Goal: Information Seeking & Learning: Learn about a topic

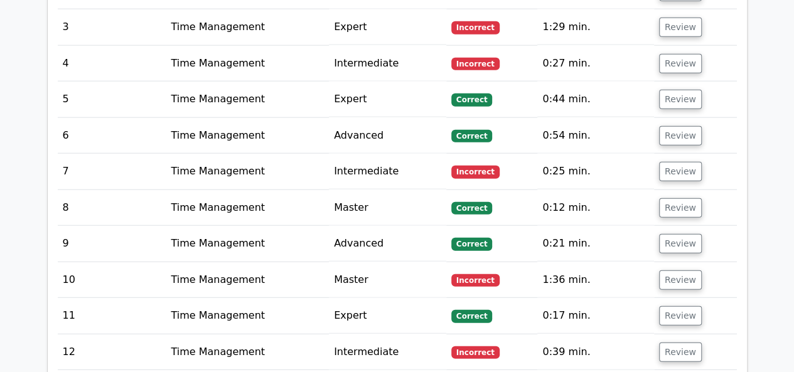
scroll to position [1505, 0]
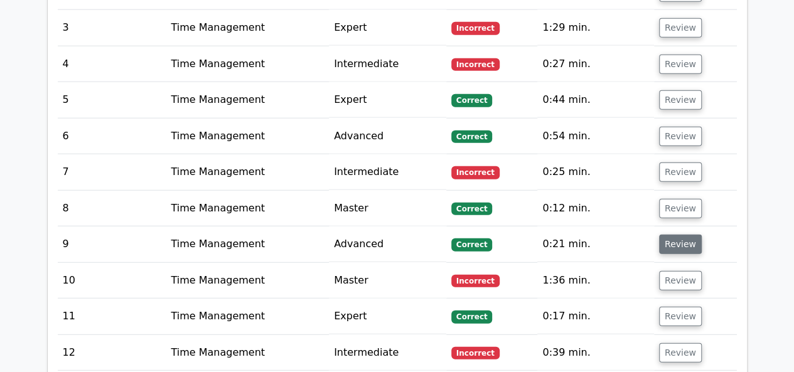
click at [684, 235] on button "Review" at bounding box center [680, 244] width 43 height 19
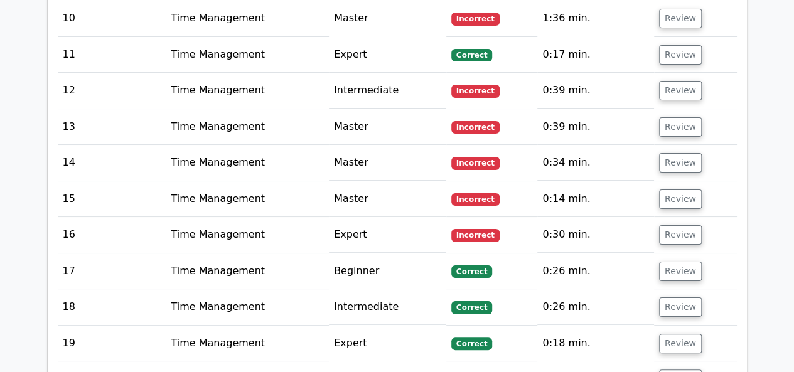
scroll to position [2347, 0]
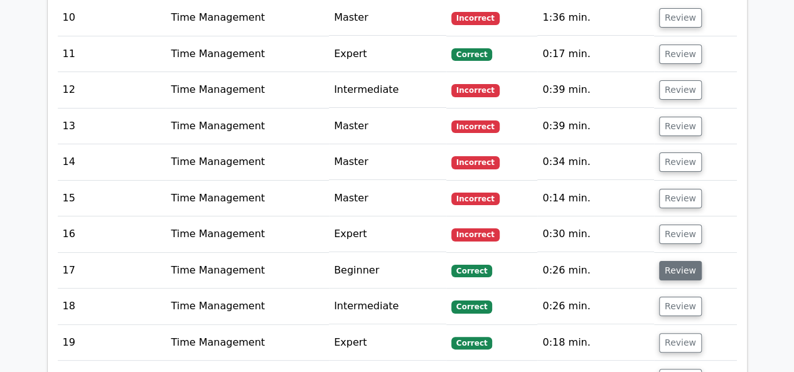
click at [680, 261] on button "Review" at bounding box center [680, 270] width 43 height 19
click at [666, 261] on button "Review" at bounding box center [680, 270] width 43 height 19
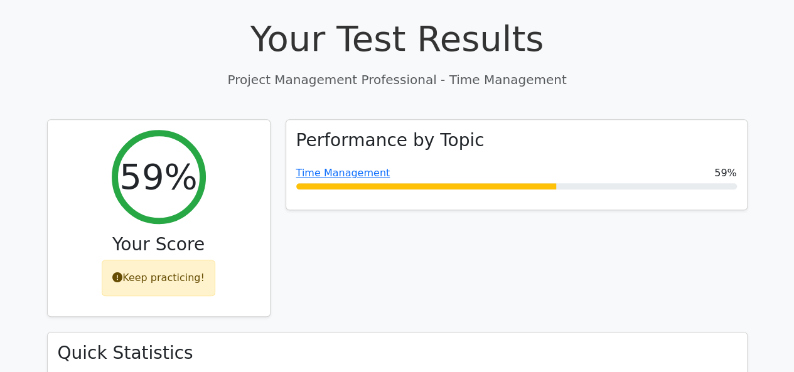
scroll to position [443, 0]
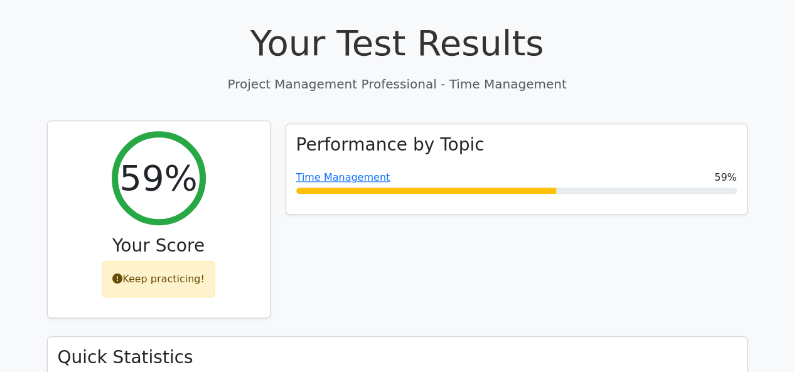
click at [185, 261] on div "Keep practicing!" at bounding box center [159, 279] width 114 height 36
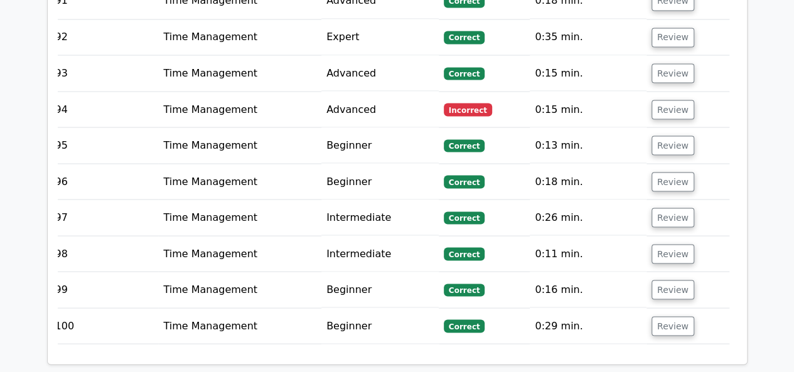
scroll to position [6336, 0]
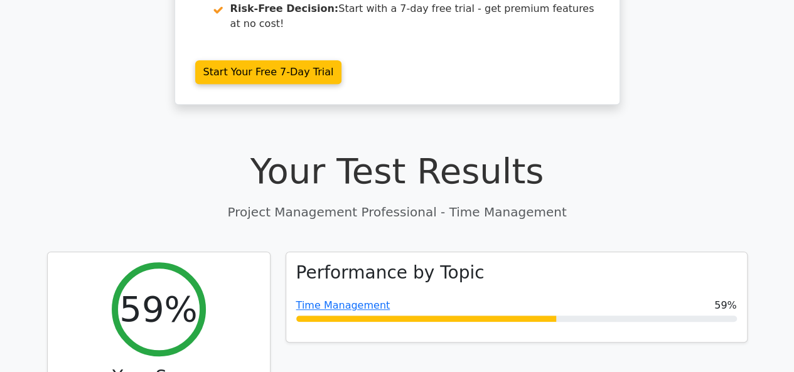
scroll to position [276, 0]
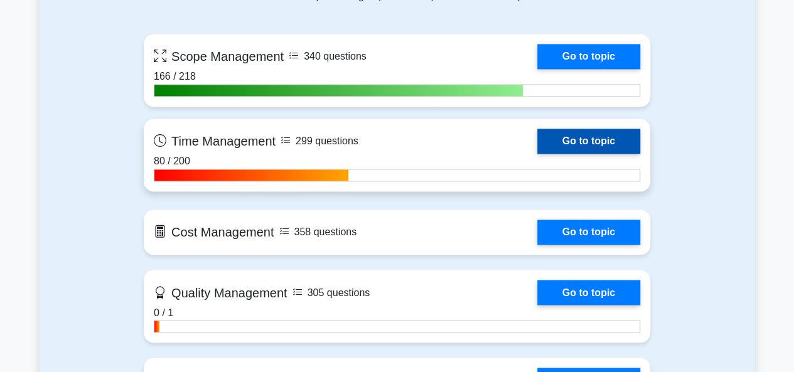
scroll to position [925, 0]
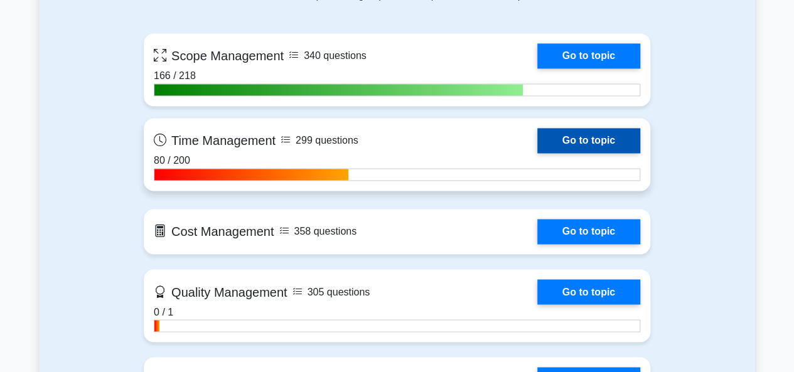
click at [545, 140] on link "Go to topic" at bounding box center [588, 140] width 103 height 25
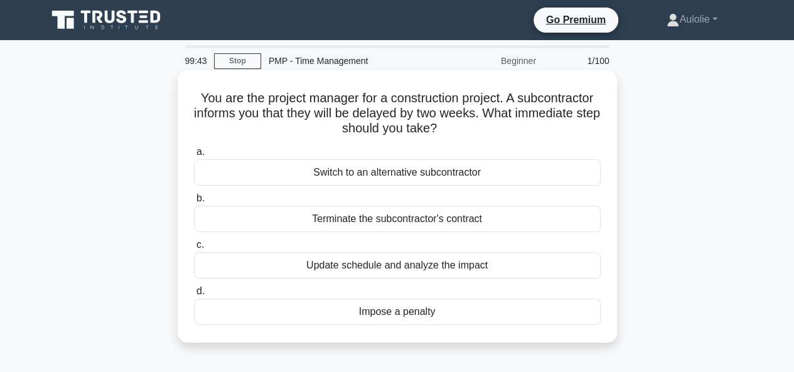
click at [408, 265] on div "Update schedule and analyze the impact" at bounding box center [397, 265] width 407 height 26
click at [194, 249] on input "c. Update schedule and analyze the impact" at bounding box center [194, 245] width 0 height 8
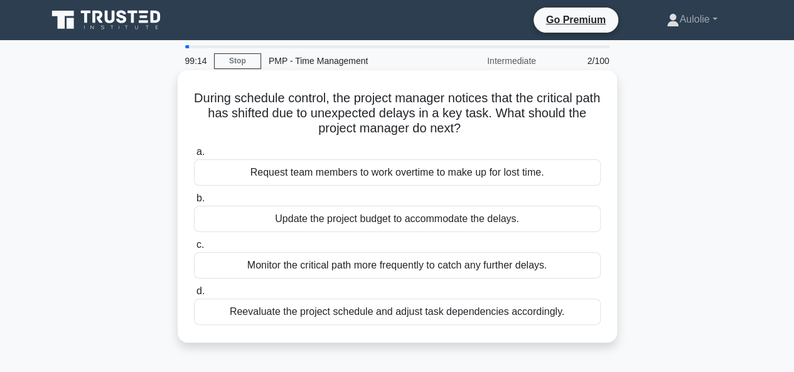
click at [389, 261] on div "Monitor the critical path more frequently to catch any further delays." at bounding box center [397, 265] width 407 height 26
click at [194, 249] on input "c. Monitor the critical path more frequently to catch any further delays." at bounding box center [194, 245] width 0 height 8
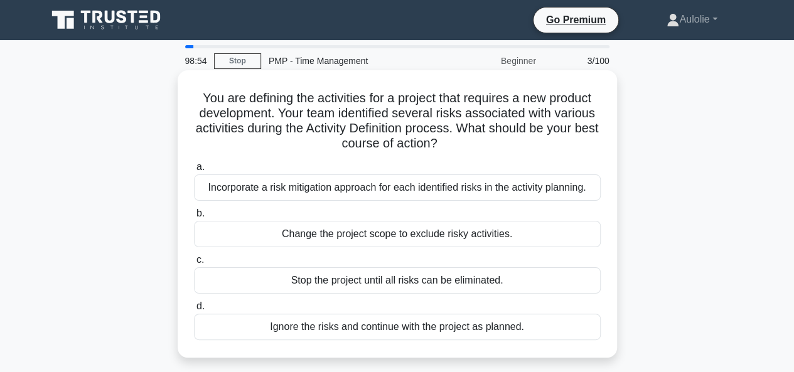
click at [337, 188] on div "Incorporate a risk mitigation approach for each identified risks in the activit…" at bounding box center [397, 188] width 407 height 26
click at [194, 171] on input "a. Incorporate a risk mitigation approach for each identified risks in the acti…" at bounding box center [194, 167] width 0 height 8
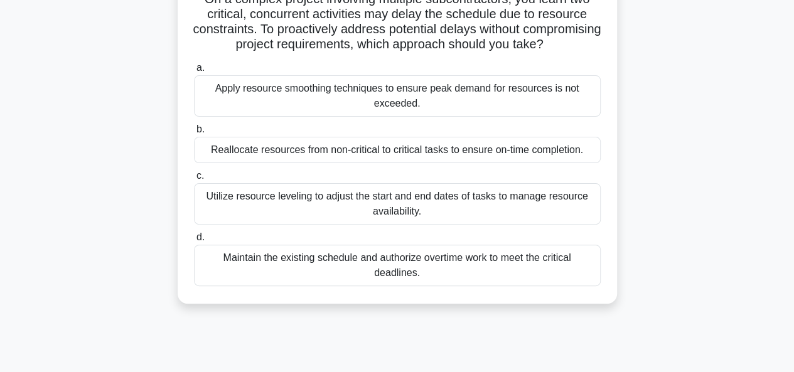
scroll to position [103, 0]
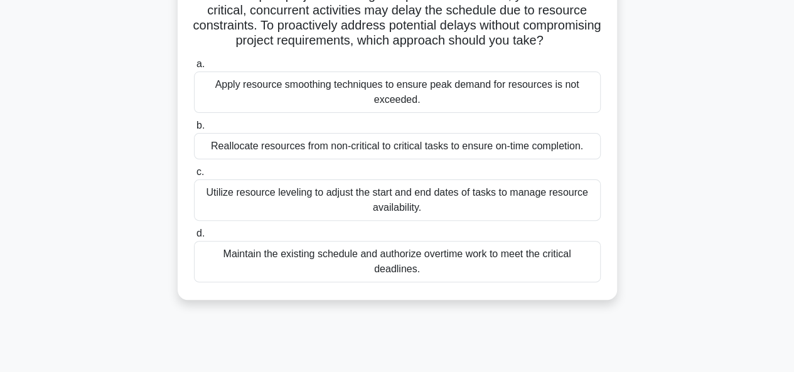
click at [358, 209] on div "Utilize resource leveling to adjust the start and end dates of tasks to manage …" at bounding box center [397, 200] width 407 height 41
click at [194, 176] on input "c. Utilize resource leveling to adjust the start and end dates of tasks to mana…" at bounding box center [194, 172] width 0 height 8
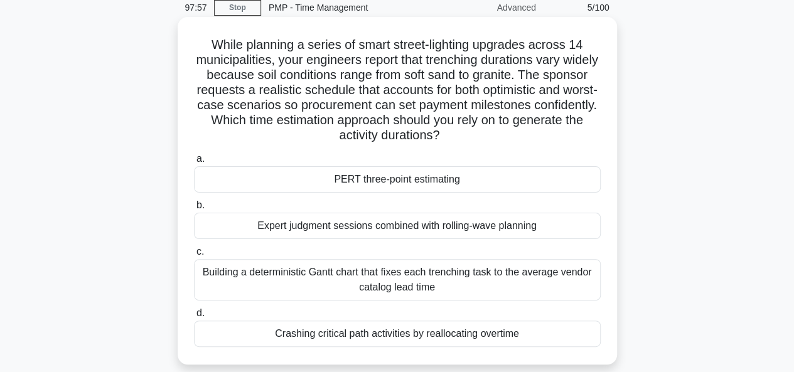
scroll to position [59, 0]
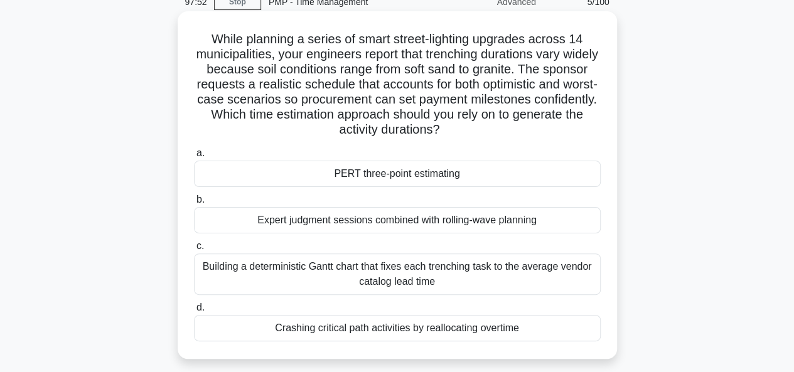
click at [326, 281] on div "Building a deterministic Gantt chart that fixes each trenching task to the aver…" at bounding box center [397, 274] width 407 height 41
click at [194, 250] on input "c. Building a deterministic Gantt chart that fixes each trenching task to the a…" at bounding box center [194, 246] width 0 height 8
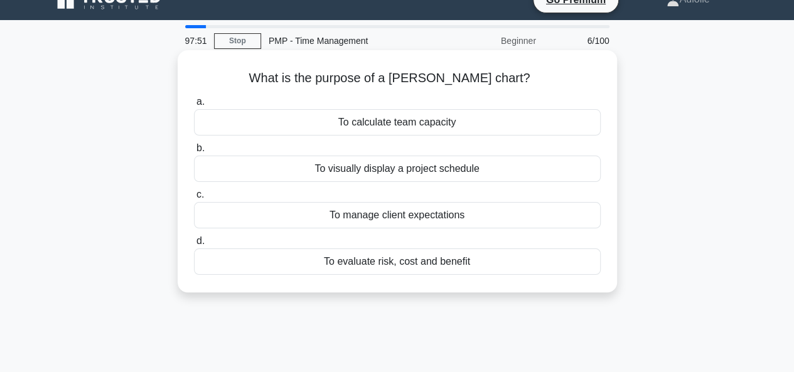
scroll to position [0, 0]
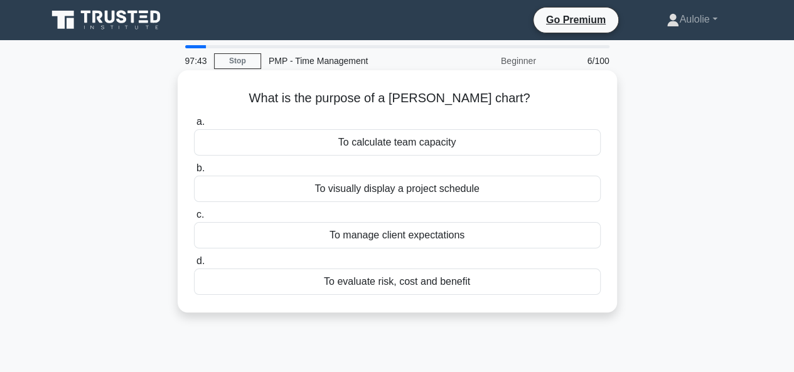
click at [367, 188] on div "To visually display a project schedule" at bounding box center [397, 189] width 407 height 26
click at [194, 173] on input "b. To visually display a project schedule" at bounding box center [194, 168] width 0 height 8
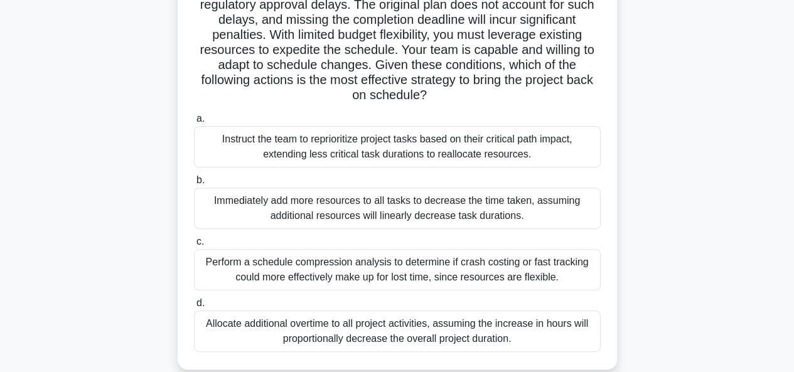
scroll to position [131, 0]
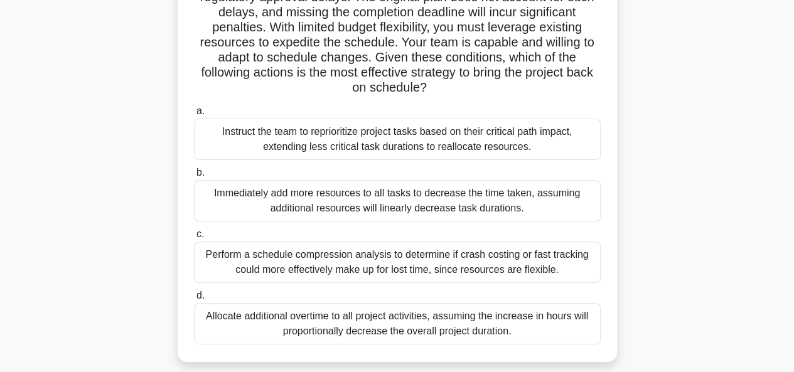
click at [317, 279] on div "Perform a schedule compression analysis to determine if crash costing or fast t…" at bounding box center [397, 262] width 407 height 41
click at [194, 239] on input "c. Perform a schedule compression analysis to determine if crash costing or fas…" at bounding box center [194, 234] width 0 height 8
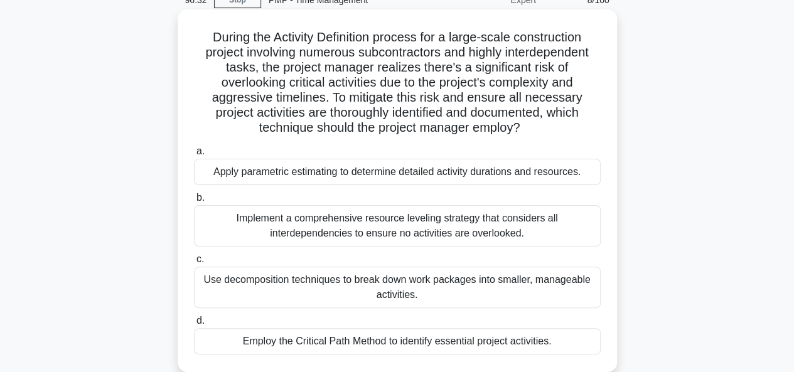
scroll to position [62, 0]
click at [315, 231] on div "Implement a comprehensive resource leveling strategy that considers all interde…" at bounding box center [397, 225] width 407 height 41
click at [194, 202] on input "b. Implement a comprehensive resource leveling strategy that considers all inte…" at bounding box center [194, 197] width 0 height 8
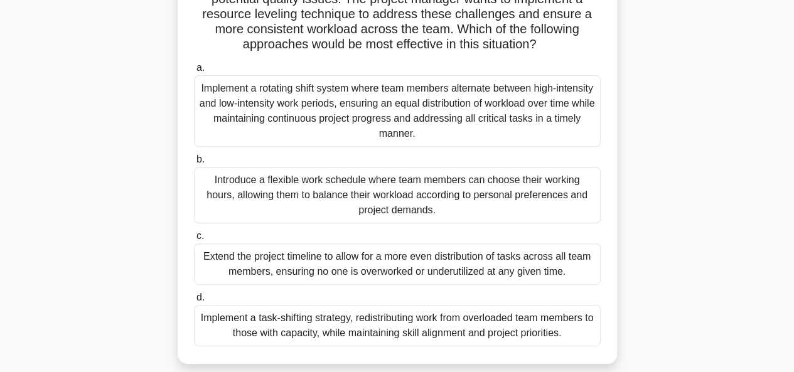
scroll to position [164, 0]
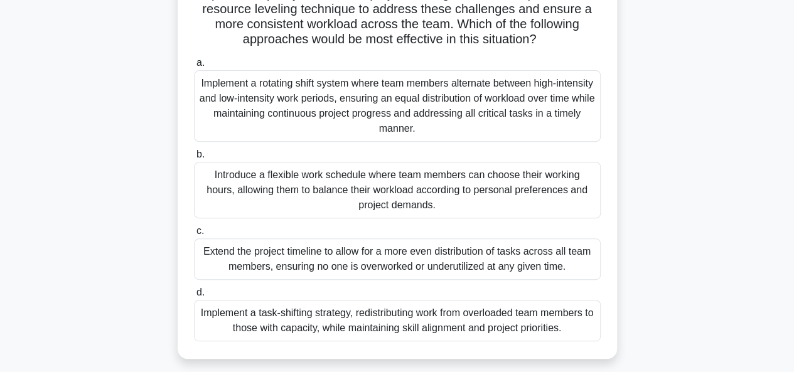
click at [420, 328] on div "Implement a task-shifting strategy, redistributing work from overloaded team me…" at bounding box center [397, 320] width 407 height 41
click at [194, 297] on input "d. Implement a task-shifting strategy, redistributing work from overloaded team…" at bounding box center [194, 293] width 0 height 8
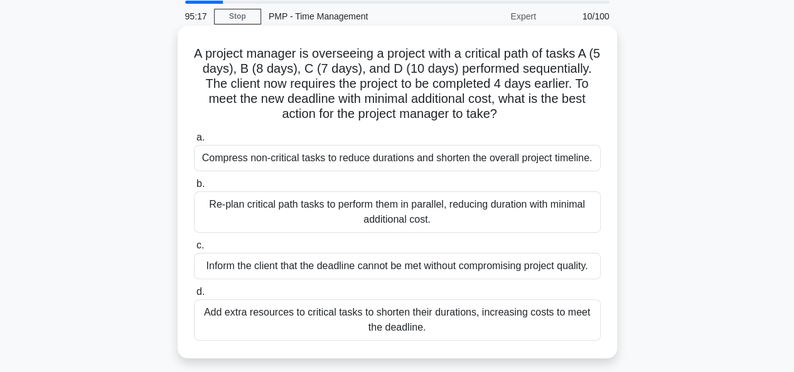
scroll to position [46, 0]
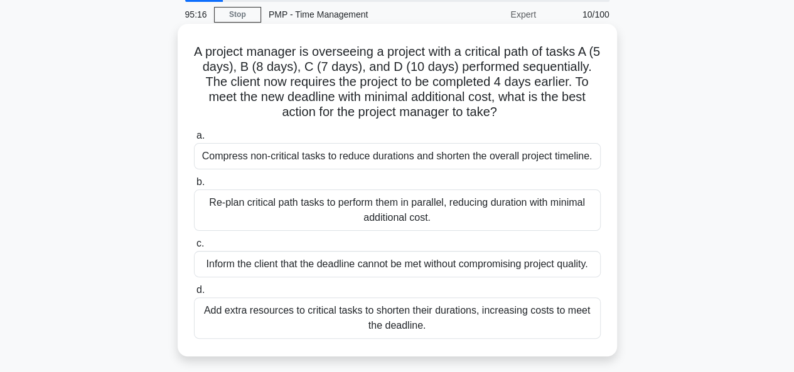
click at [319, 205] on div "Re-plan critical path tasks to perform them in parallel, reducing duration with…" at bounding box center [397, 210] width 407 height 41
click at [194, 186] on input "b. Re-plan critical path tasks to perform them in parallel, reducing duration w…" at bounding box center [194, 182] width 0 height 8
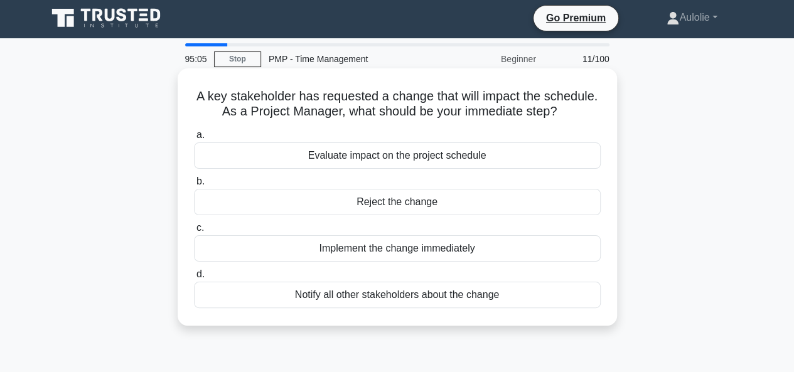
scroll to position [3, 0]
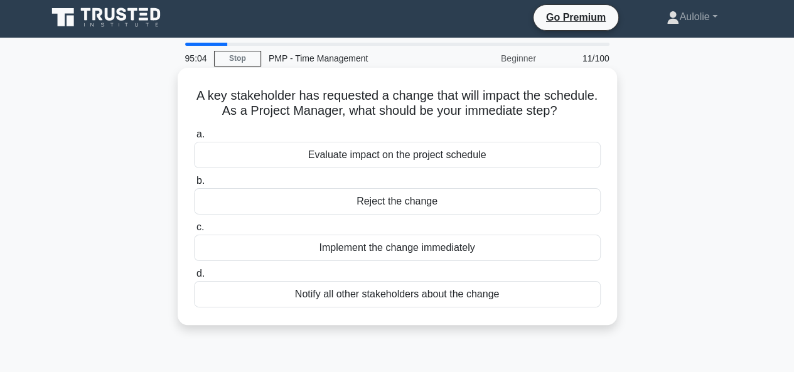
click at [368, 154] on div "Evaluate impact on the project schedule" at bounding box center [397, 155] width 407 height 26
click at [194, 139] on input "a. Evaluate impact on the project schedule" at bounding box center [194, 135] width 0 height 8
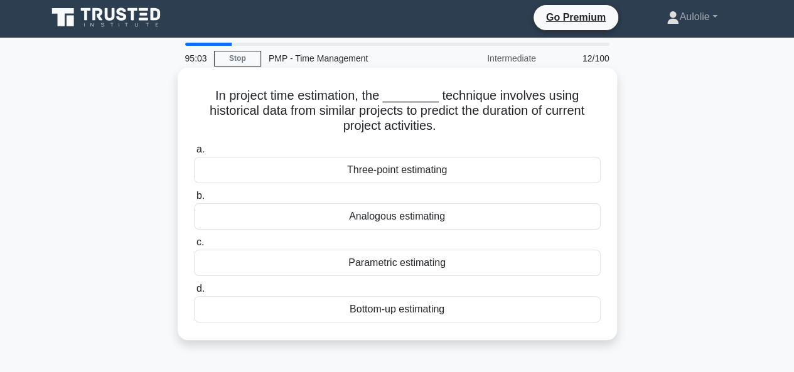
scroll to position [0, 0]
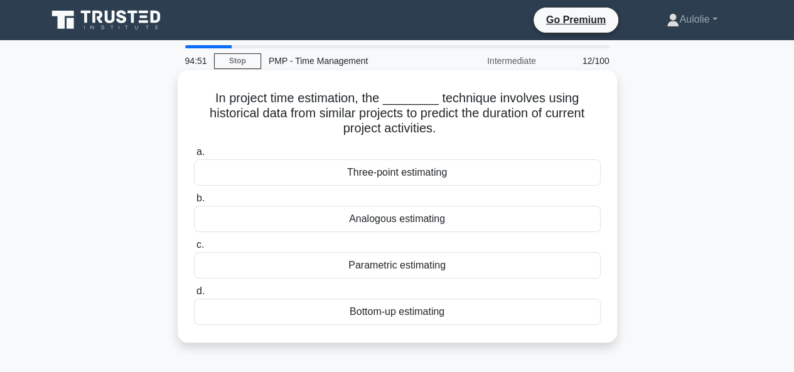
click at [377, 223] on div "Analogous estimating" at bounding box center [397, 219] width 407 height 26
click at [194, 203] on input "b. Analogous estimating" at bounding box center [194, 199] width 0 height 8
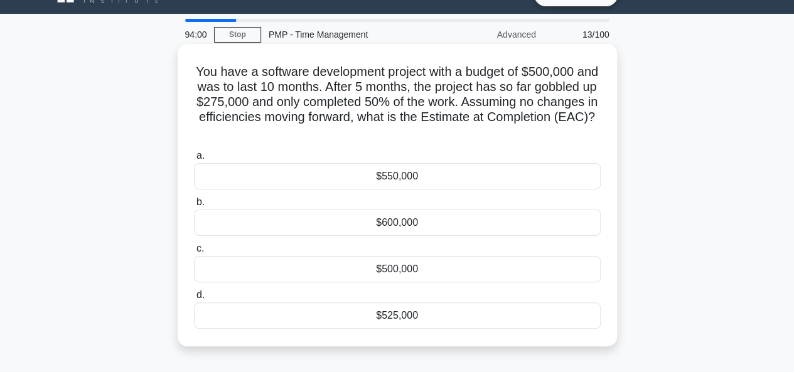
scroll to position [28, 0]
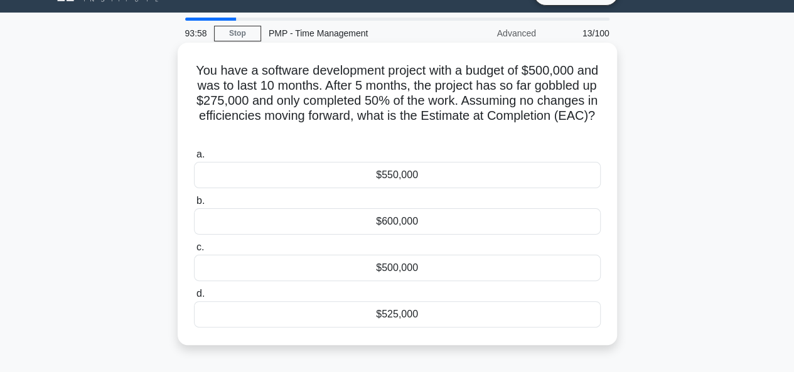
click at [396, 318] on div "$525,000" at bounding box center [397, 314] width 407 height 26
click at [194, 298] on input "d. $525,000" at bounding box center [194, 294] width 0 height 8
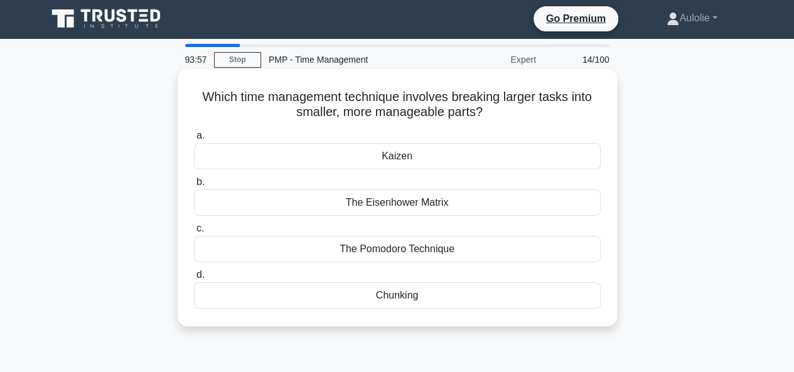
scroll to position [0, 0]
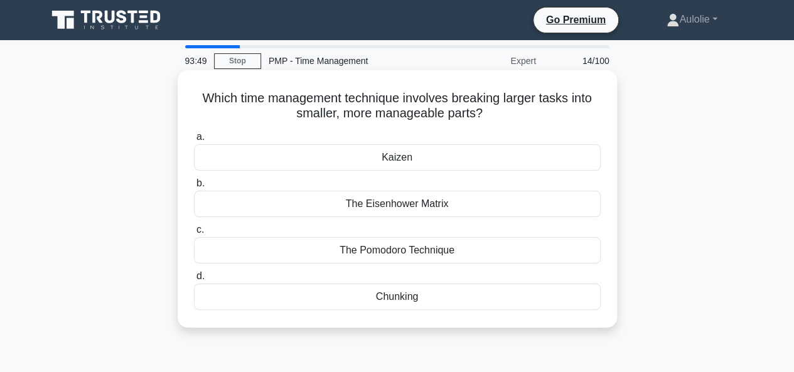
click at [410, 297] on div "Chunking" at bounding box center [397, 297] width 407 height 26
click at [194, 281] on input "d. Chunking" at bounding box center [194, 276] width 0 height 8
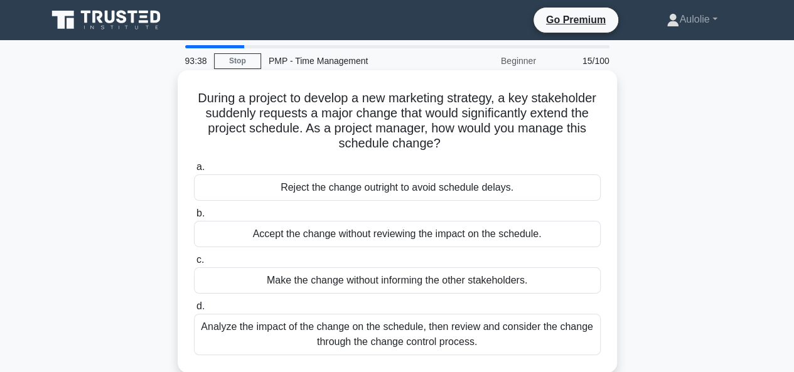
scroll to position [8, 0]
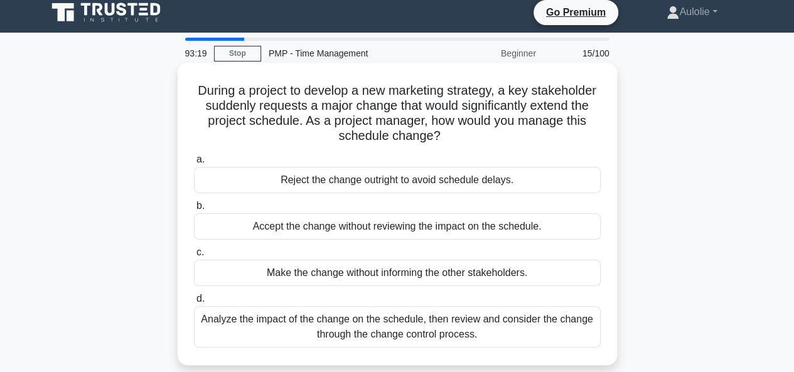
drag, startPoint x: 372, startPoint y: 307, endPoint x: 373, endPoint y: 323, distance: 16.3
click at [373, 323] on div "Analyze the impact of the change on the schedule, then review and consider the …" at bounding box center [397, 326] width 407 height 41
click at [194, 303] on input "d. Analyze the impact of the change on the schedule, then review and consider t…" at bounding box center [194, 299] width 0 height 8
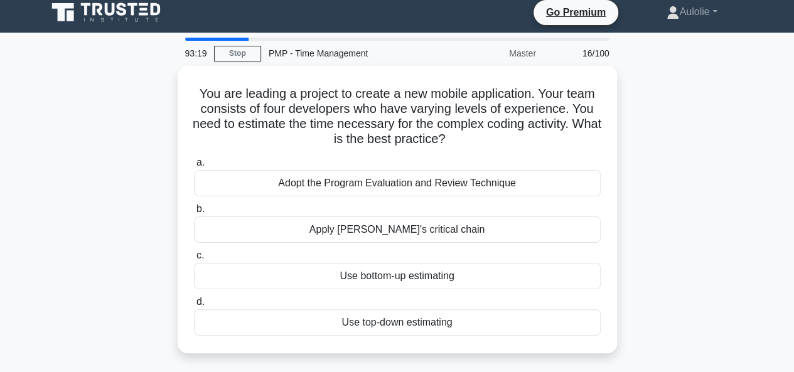
click at [373, 323] on div "Use top-down estimating" at bounding box center [397, 323] width 407 height 26
click at [194, 306] on input "d. Use top-down estimating" at bounding box center [194, 302] width 0 height 8
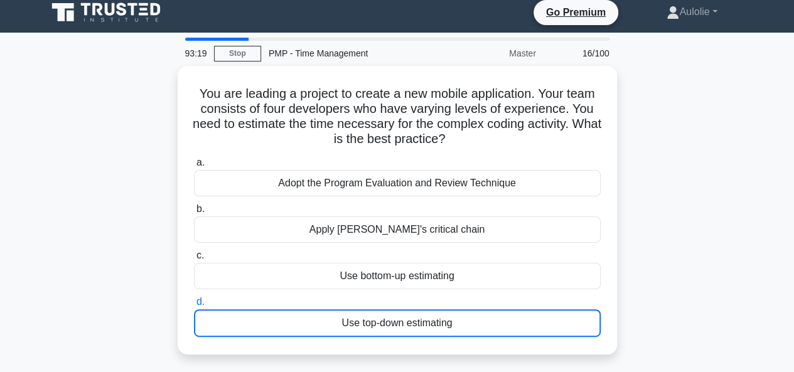
scroll to position [0, 0]
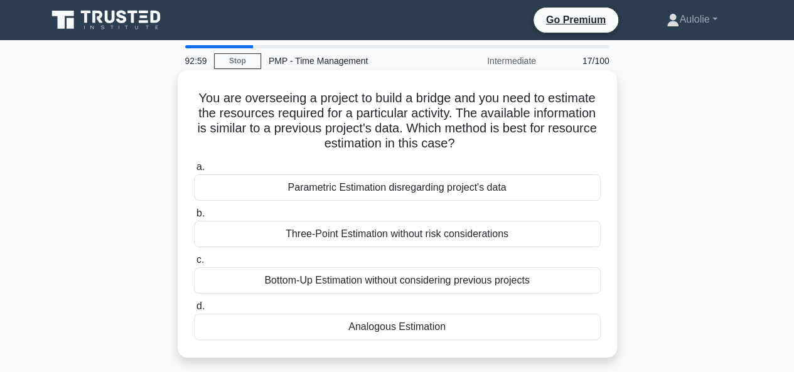
click at [363, 333] on div "Analogous Estimation" at bounding box center [397, 327] width 407 height 26
click at [194, 311] on input "d. Analogous Estimation" at bounding box center [194, 307] width 0 height 8
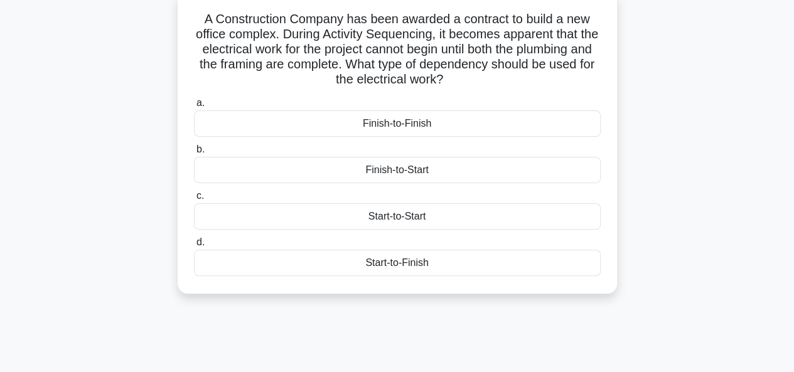
scroll to position [85, 0]
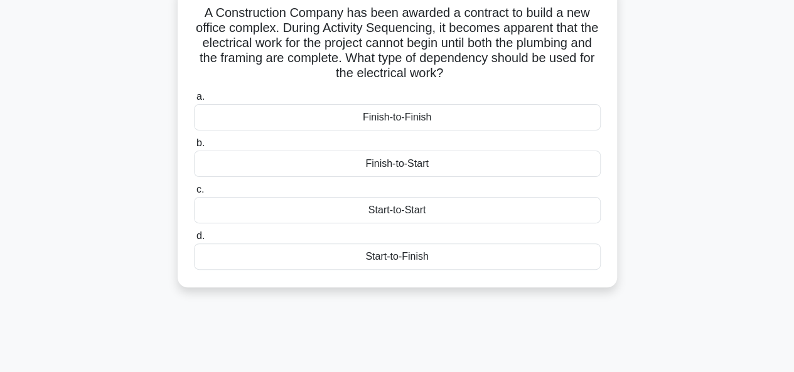
click at [380, 257] on div "Start-to-Finish" at bounding box center [397, 257] width 407 height 26
click at [194, 240] on input "d. Start-to-Finish" at bounding box center [194, 236] width 0 height 8
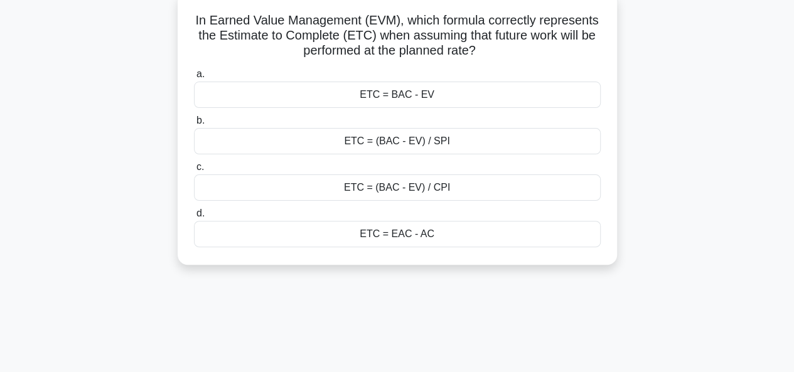
scroll to position [0, 0]
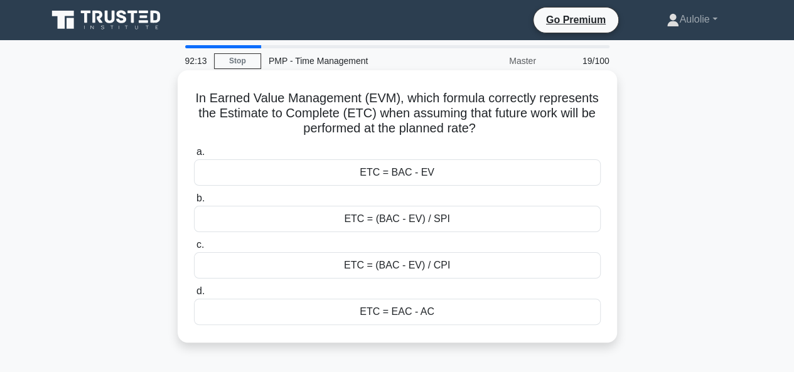
click at [377, 229] on div "ETC = (BAC - EV) / SPI" at bounding box center [397, 219] width 407 height 26
click at [194, 203] on input "b. ETC = (BAC - EV) / SPI" at bounding box center [194, 199] width 0 height 8
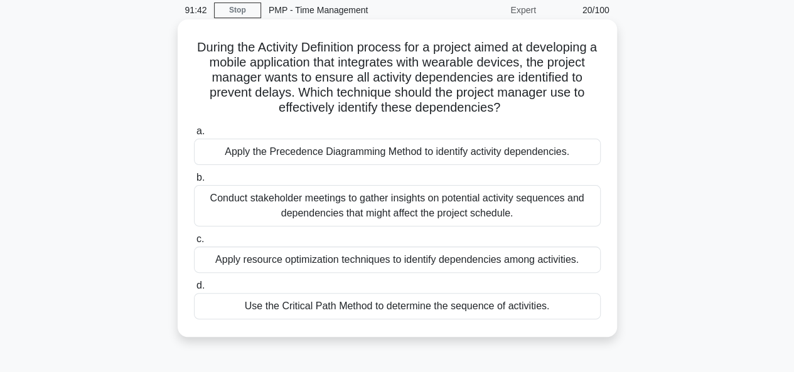
scroll to position [51, 0]
click at [456, 311] on div "Use the Critical Path Method to determine the sequence of activities." at bounding box center [397, 306] width 407 height 26
click at [194, 289] on input "d. Use the Critical Path Method to determine the sequence of activities." at bounding box center [194, 285] width 0 height 8
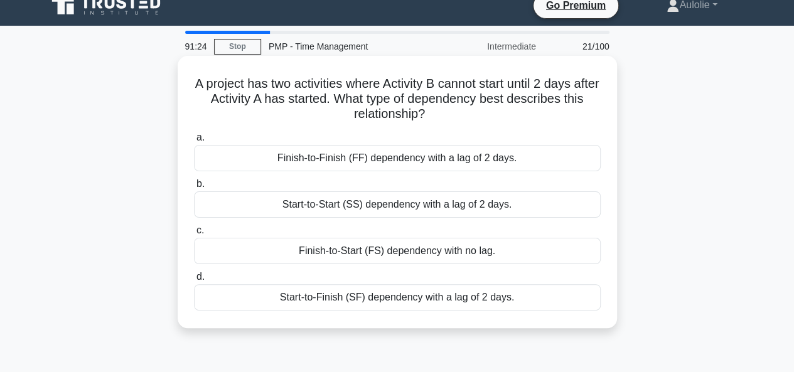
scroll to position [0, 0]
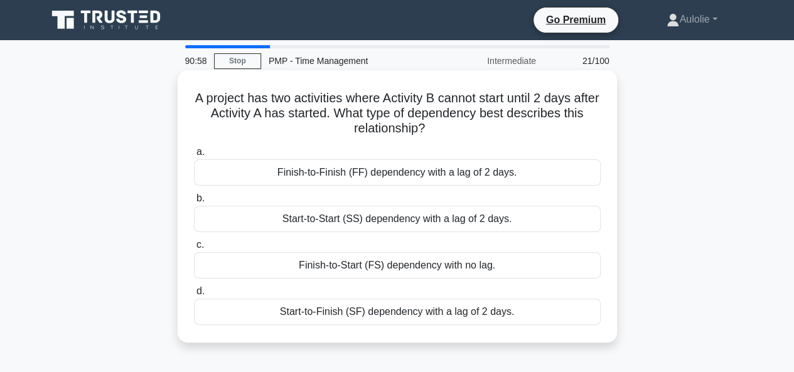
click at [379, 313] on div "Start-to-Finish (SF) dependency with a lag of 2 days." at bounding box center [397, 312] width 407 height 26
click at [194, 296] on input "d. Start-to-Finish (SF) dependency with a lag of 2 days." at bounding box center [194, 292] width 0 height 8
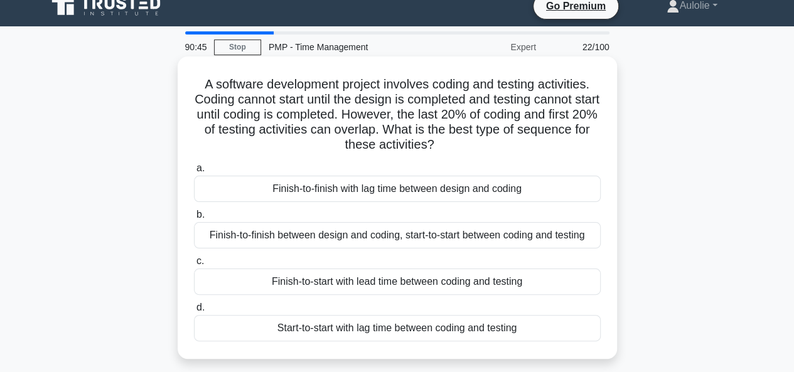
scroll to position [14, 0]
click at [415, 237] on div "Finish-to-finish between design and coding, start-to-start between coding and t…" at bounding box center [397, 235] width 407 height 26
click at [194, 218] on input "b. Finish-to-finish between design and coding, start-to-start between coding an…" at bounding box center [194, 214] width 0 height 8
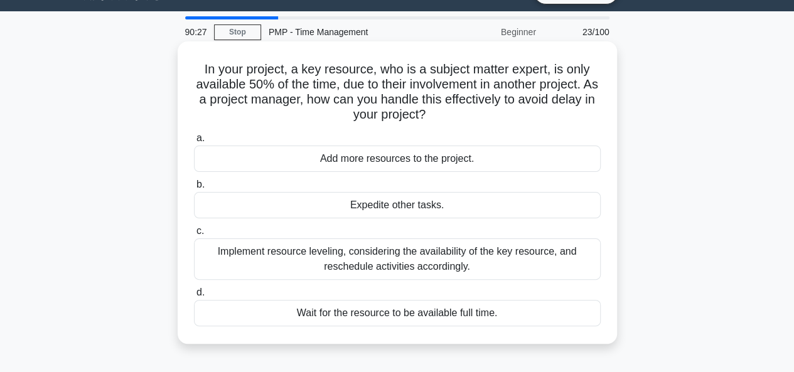
scroll to position [30, 0]
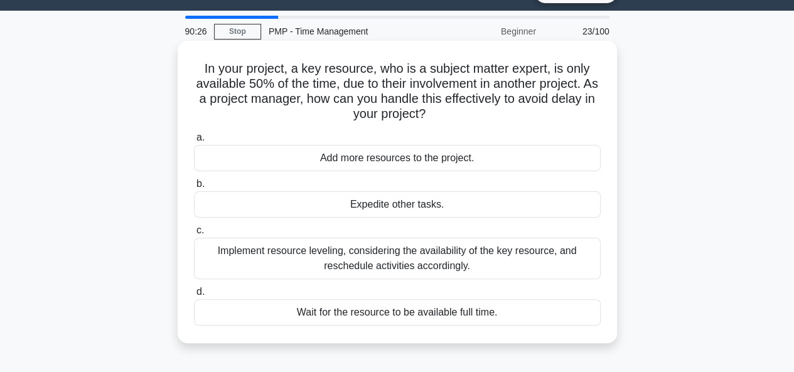
click at [451, 259] on div "Implement resource leveling, considering the availability of the key resource, …" at bounding box center [397, 258] width 407 height 41
click at [194, 235] on input "c. Implement resource leveling, considering the availability of the key resourc…" at bounding box center [194, 231] width 0 height 8
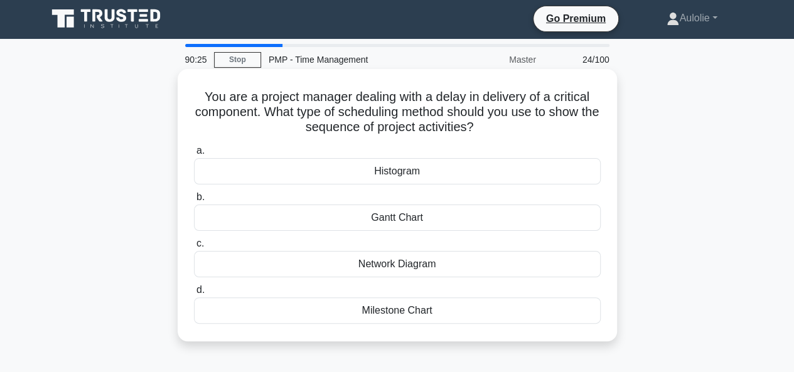
scroll to position [0, 0]
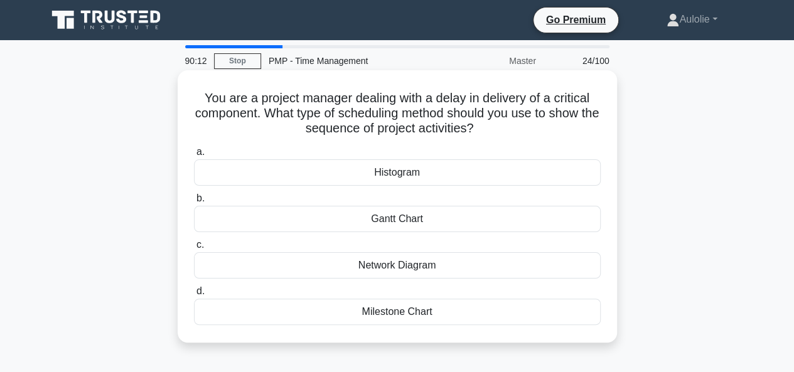
click at [399, 222] on div "Gantt Chart" at bounding box center [397, 219] width 407 height 26
click at [194, 203] on input "b. Gantt Chart" at bounding box center [194, 199] width 0 height 8
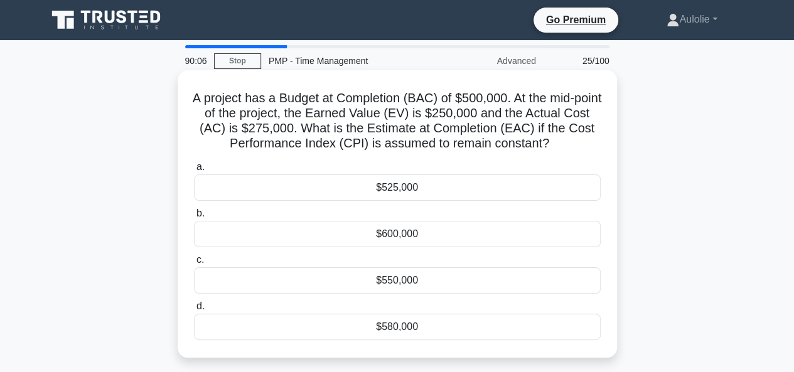
click at [412, 279] on div "$550,000" at bounding box center [397, 280] width 407 height 26
click at [194, 264] on input "c. $550,000" at bounding box center [194, 260] width 0 height 8
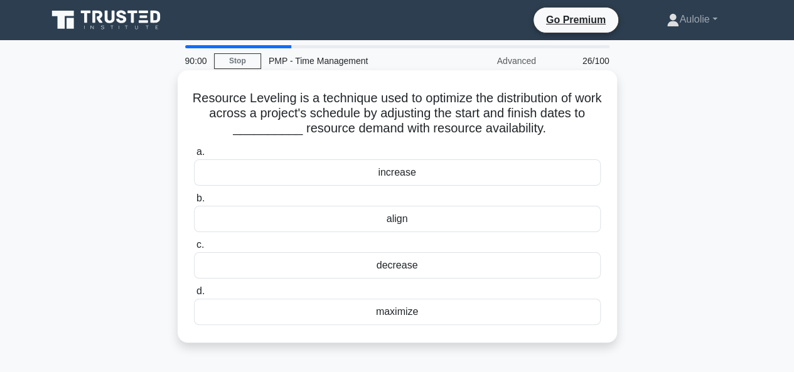
click at [399, 173] on div "increase" at bounding box center [397, 172] width 407 height 26
click at [194, 156] on input "a. increase" at bounding box center [194, 152] width 0 height 8
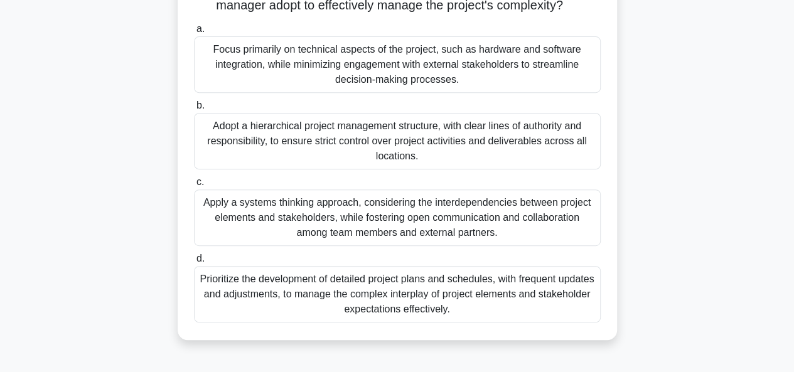
scroll to position [245, 0]
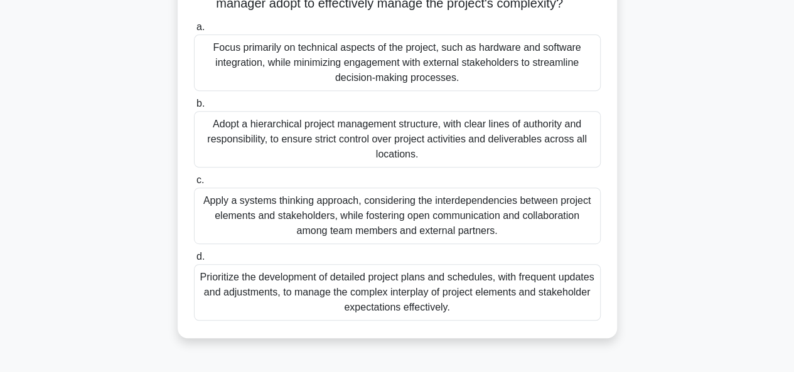
click at [299, 228] on div "Apply a systems thinking approach, considering the interdependencies between pr…" at bounding box center [397, 216] width 407 height 57
click at [194, 185] on input "c. Apply a systems thinking approach, considering the interdependencies between…" at bounding box center [194, 180] width 0 height 8
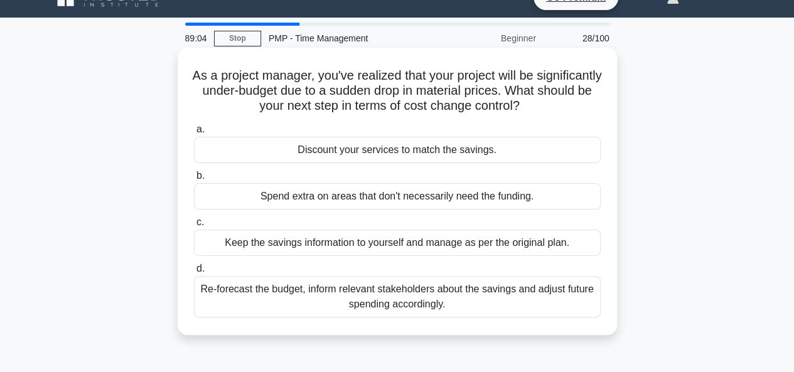
scroll to position [24, 0]
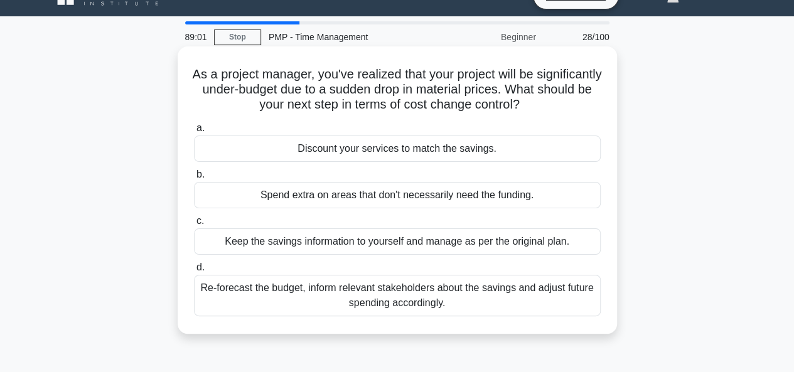
click at [403, 299] on div "Re-forecast the budget, inform relevant stakeholders about the savings and adju…" at bounding box center [397, 295] width 407 height 41
click at [194, 272] on input "d. Re-forecast the budget, inform relevant stakeholders about the savings and a…" at bounding box center [194, 268] width 0 height 8
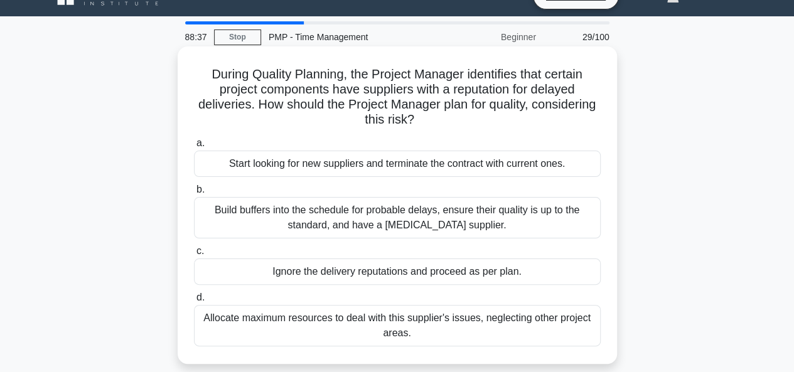
scroll to position [24, 0]
click at [272, 215] on div "Build buffers into the schedule for probable delays, ensure their quality is up…" at bounding box center [397, 217] width 407 height 41
click at [194, 193] on input "b. Build buffers into the schedule for probable delays, ensure their quality is…" at bounding box center [194, 189] width 0 height 8
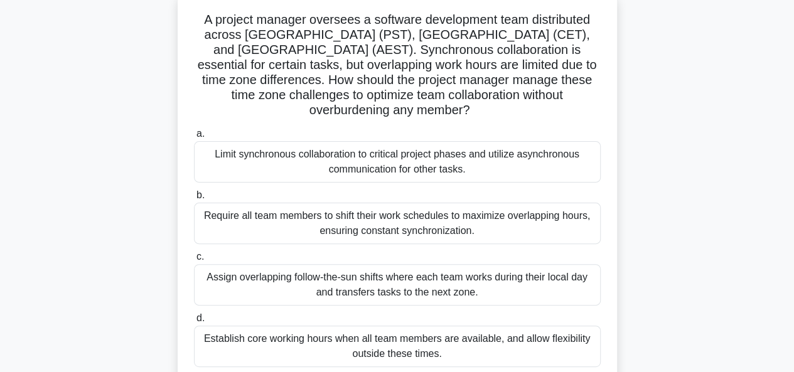
scroll to position [79, 0]
click at [259, 266] on div "Assign overlapping follow-the-sun shifts where each team works during their loc…" at bounding box center [397, 284] width 407 height 41
click at [194, 261] on input "c. Assign overlapping follow-the-sun shifts where each team works during their …" at bounding box center [194, 256] width 0 height 8
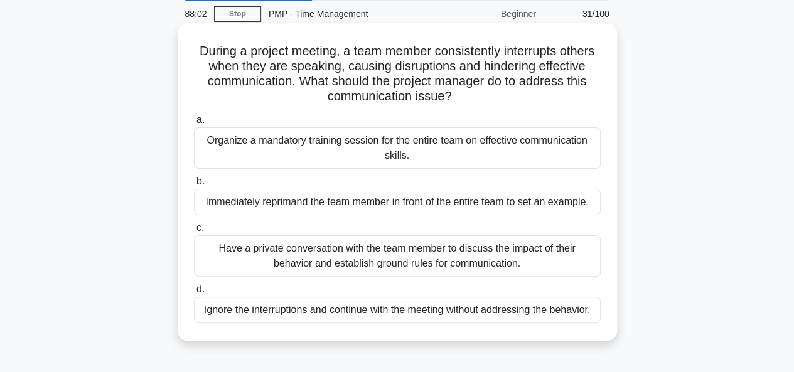
scroll to position [48, 0]
click at [281, 254] on div "Have a private conversation with the team member to discuss the impact of their…" at bounding box center [397, 255] width 407 height 41
click at [194, 232] on input "c. Have a private conversation with the team member to discuss the impact of th…" at bounding box center [194, 228] width 0 height 8
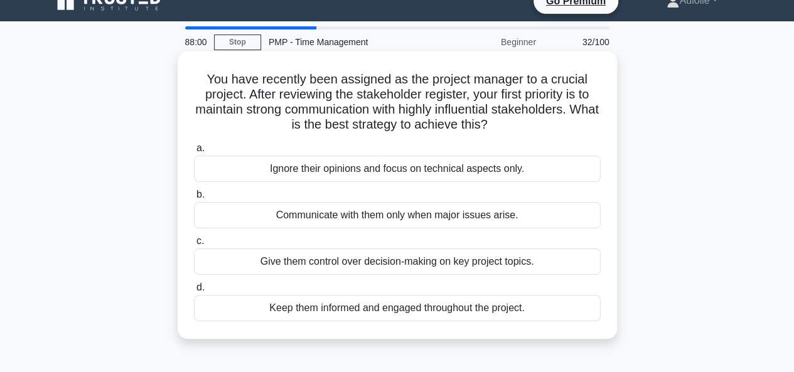
scroll to position [0, 0]
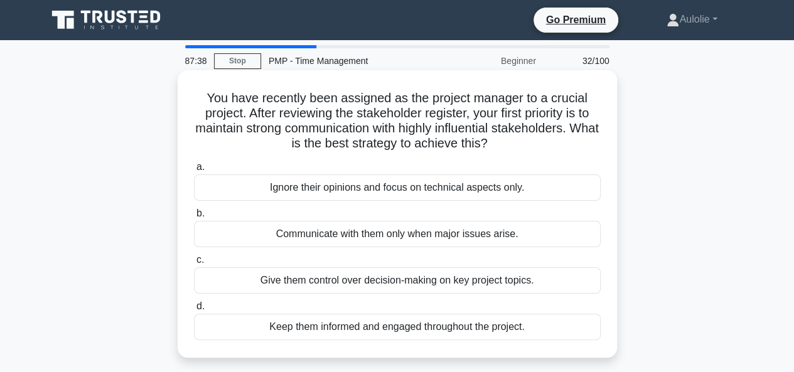
click at [384, 326] on div "Keep them informed and engaged throughout the project." at bounding box center [397, 327] width 407 height 26
click at [194, 311] on input "d. Keep them informed and engaged throughout the project." at bounding box center [194, 307] width 0 height 8
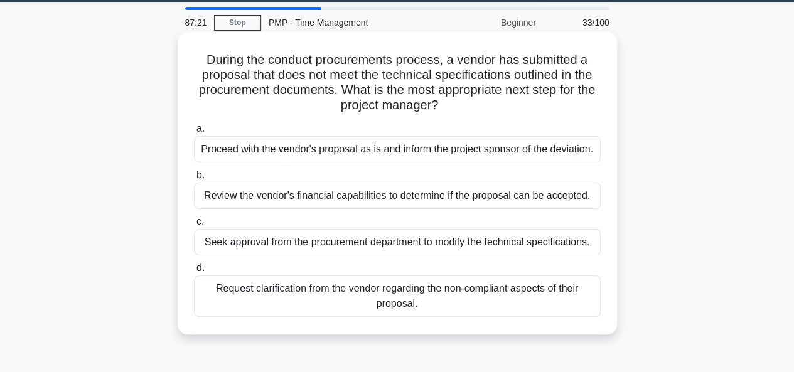
scroll to position [42, 0]
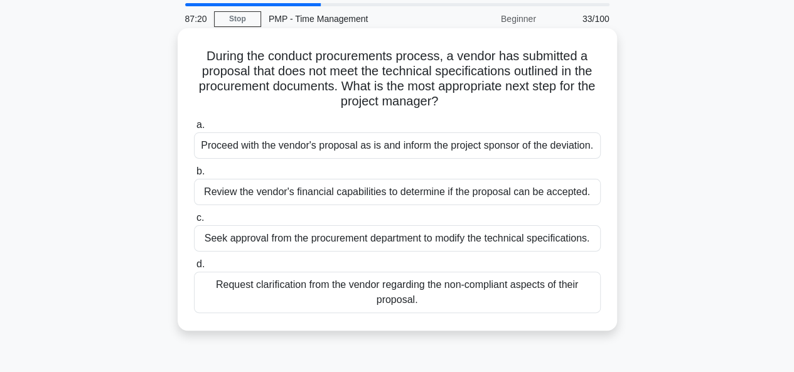
click at [373, 305] on div "Request clarification from the vendor regarding the non-compliant aspects of th…" at bounding box center [397, 292] width 407 height 41
click at [194, 269] on input "d. Request clarification from the vendor regarding the non-compliant aspects of…" at bounding box center [194, 265] width 0 height 8
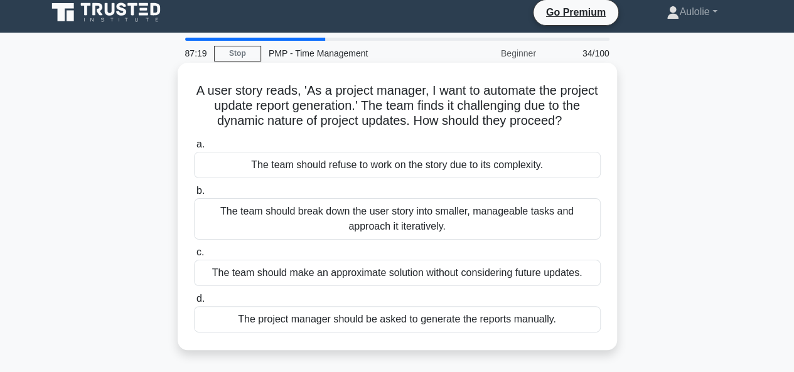
scroll to position [0, 0]
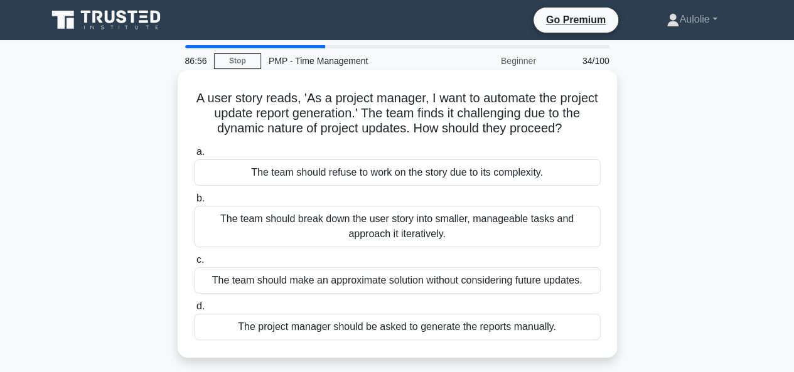
click at [239, 225] on div "The team should break down the user story into smaller, manageable tasks and ap…" at bounding box center [397, 226] width 407 height 41
click at [194, 203] on input "b. The team should break down the user story into smaller, manageable tasks and…" at bounding box center [194, 199] width 0 height 8
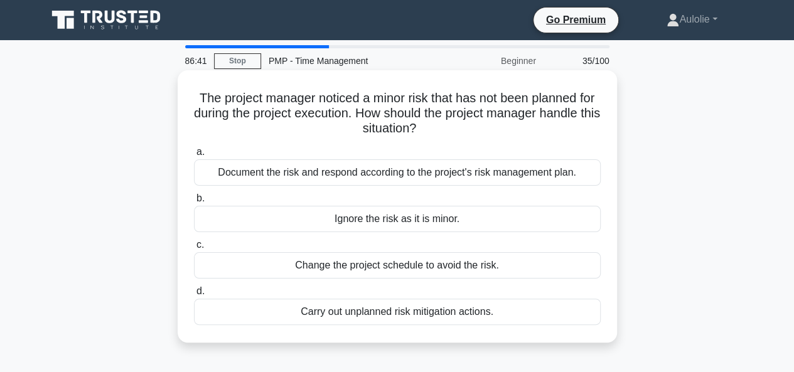
click at [337, 175] on div "Document the risk and respond according to the project's risk management plan." at bounding box center [397, 172] width 407 height 26
click at [194, 156] on input "a. Document the risk and respond according to the project's risk management pla…" at bounding box center [194, 152] width 0 height 8
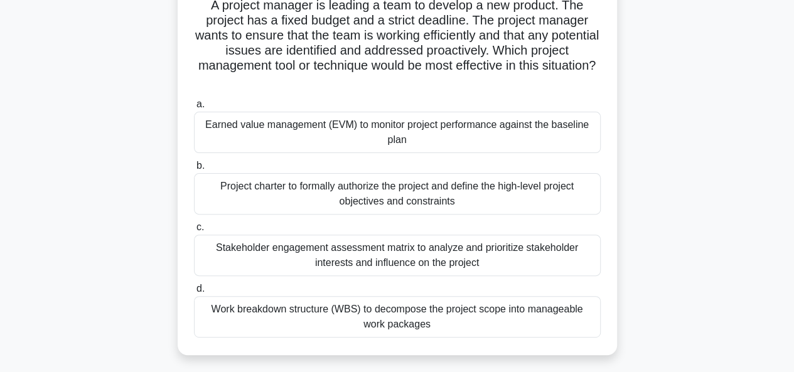
scroll to position [94, 0]
click at [388, 315] on div "Work breakdown structure (WBS) to decompose the project scope into manageable w…" at bounding box center [397, 316] width 407 height 41
click at [194, 293] on input "d. Work breakdown structure (WBS) to decompose the project scope into manageabl…" at bounding box center [194, 288] width 0 height 8
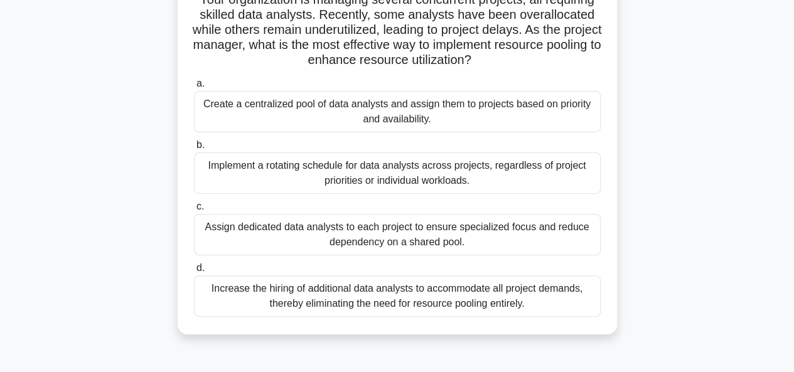
scroll to position [99, 0]
click at [384, 127] on div "Create a centralized pool of data analysts and assign them to projects based on…" at bounding box center [397, 110] width 407 height 41
click at [194, 87] on input "a. Create a centralized pool of data analysts and assign them to projects based…" at bounding box center [194, 83] width 0 height 8
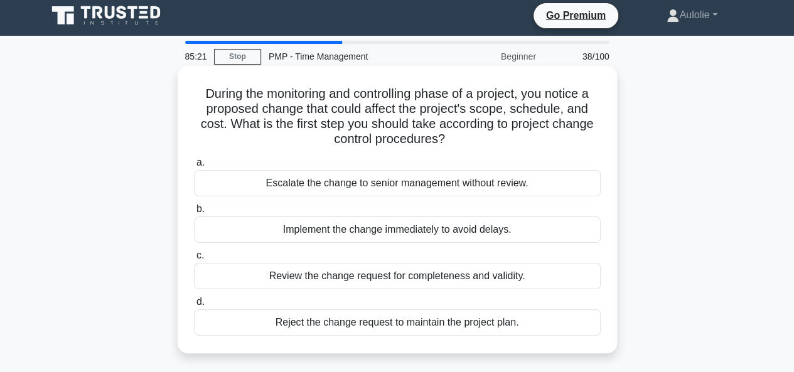
scroll to position [0, 0]
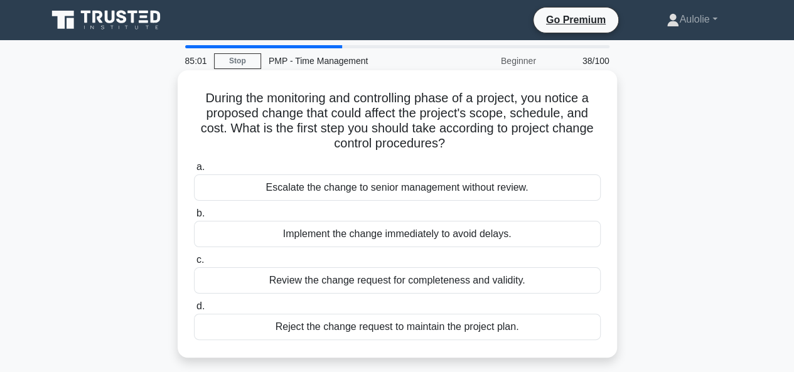
click at [470, 197] on div "Escalate the change to senior management without review." at bounding box center [397, 188] width 407 height 26
click at [194, 171] on input "a. Escalate the change to senior management without review." at bounding box center [194, 167] width 0 height 8
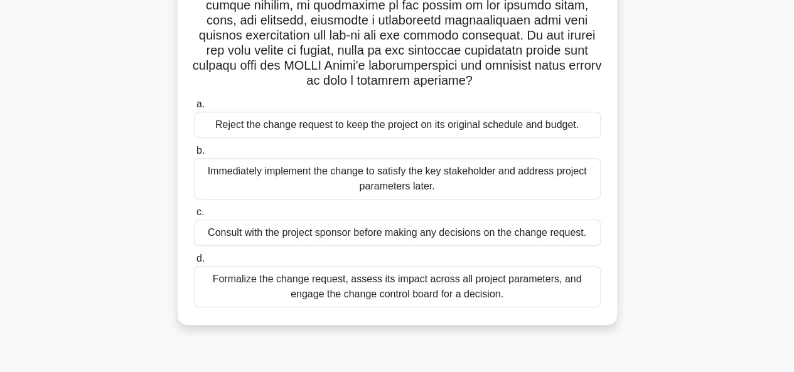
scroll to position [277, 0]
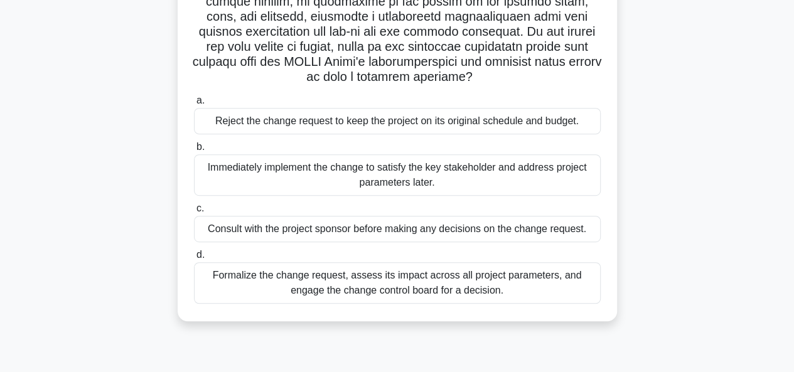
click at [423, 303] on div "Formalize the change request, assess its impact across all project parameters, …" at bounding box center [397, 282] width 407 height 41
click at [194, 259] on input "d. Formalize the change request, assess its impact across all project parameter…" at bounding box center [194, 255] width 0 height 8
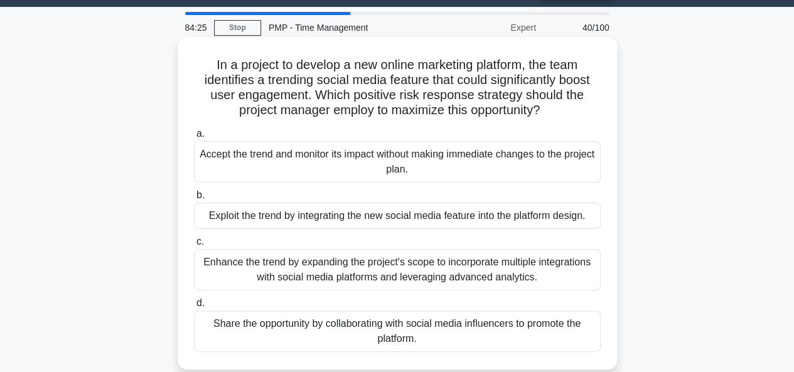
scroll to position [34, 0]
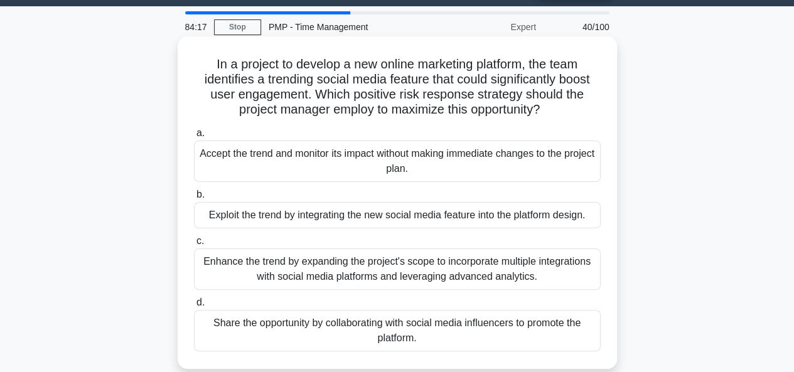
click at [309, 335] on div "Share the opportunity by collaborating with social media influencers to promote…" at bounding box center [397, 330] width 407 height 41
click at [194, 307] on input "d. Share the opportunity by collaborating with social media influencers to prom…" at bounding box center [194, 303] width 0 height 8
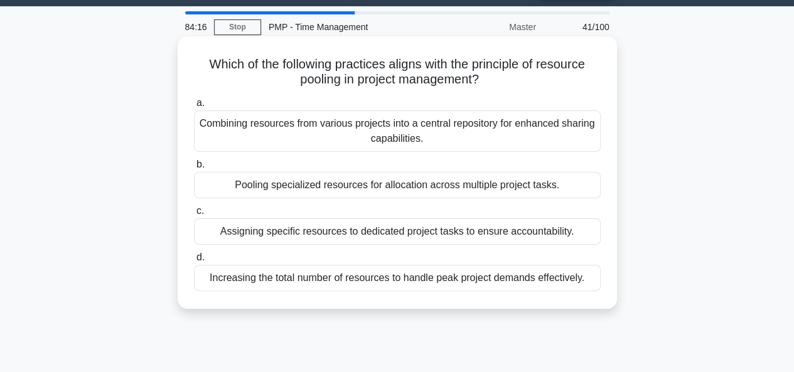
scroll to position [0, 0]
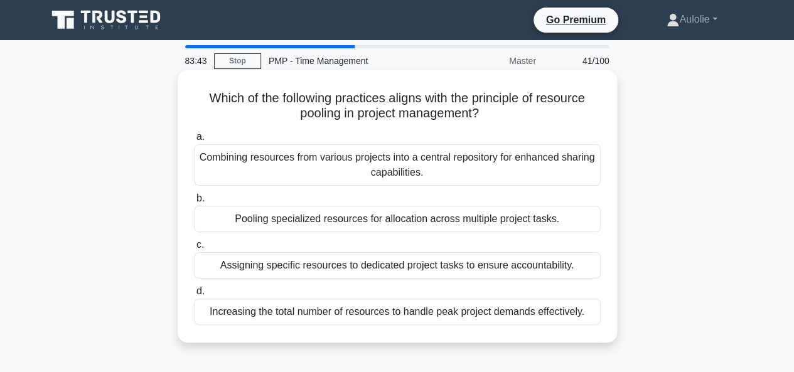
click at [330, 272] on div "Assigning specific resources to dedicated project tasks to ensure accountabilit…" at bounding box center [397, 265] width 407 height 26
click at [194, 249] on input "c. Assigning specific resources to dedicated project tasks to ensure accountabi…" at bounding box center [194, 245] width 0 height 8
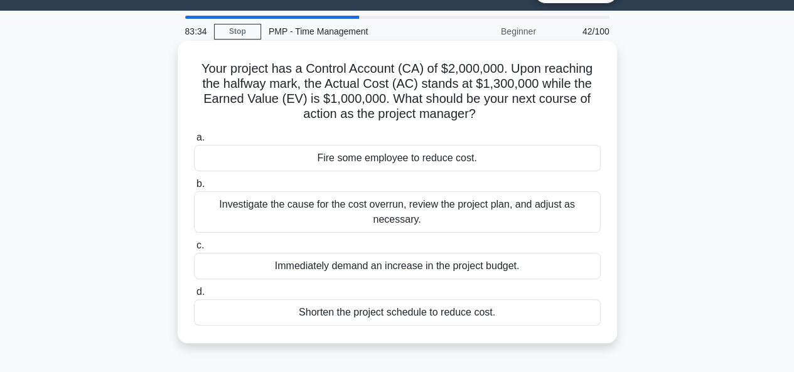
scroll to position [30, 0]
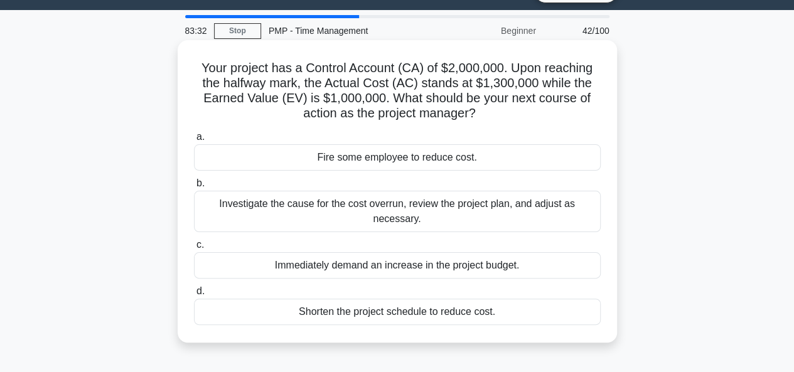
click at [378, 225] on div "Investigate the cause for the cost overrun, review the project plan, and adjust…" at bounding box center [397, 211] width 407 height 41
click at [194, 188] on input "b. Investigate the cause for the cost overrun, review the project plan, and adj…" at bounding box center [194, 184] width 0 height 8
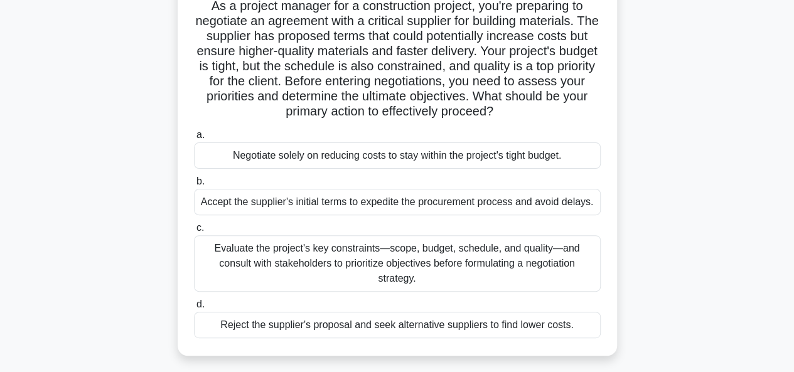
scroll to position [93, 0]
click at [373, 262] on div "Evaluate the project's key constraints—scope, budget, schedule, and quality—and…" at bounding box center [397, 263] width 407 height 57
click at [194, 232] on input "c. Evaluate the project's key constraints—scope, budget, schedule, and quality—…" at bounding box center [194, 228] width 0 height 8
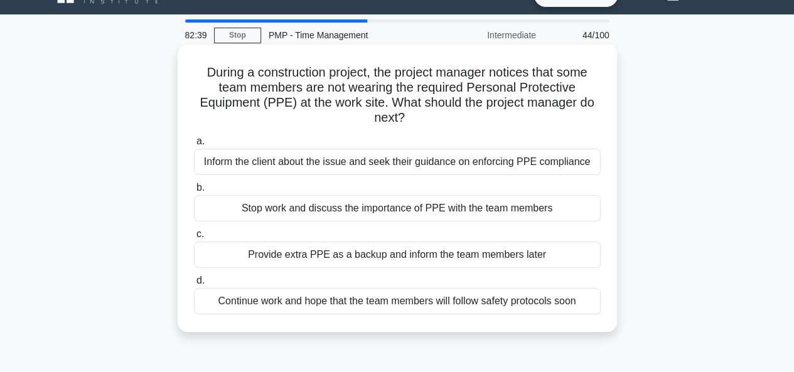
scroll to position [26, 0]
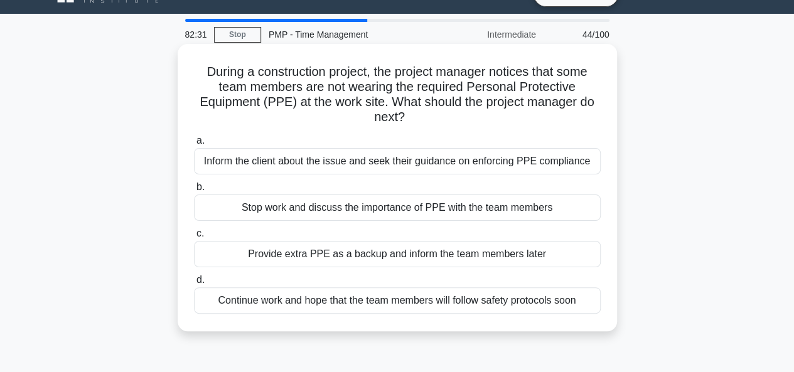
click at [296, 163] on div "Inform the client about the issue and seek their guidance on enforcing PPE comp…" at bounding box center [397, 161] width 407 height 26
click at [194, 145] on input "a. Inform the client about the issue and seek their guidance on enforcing PPE c…" at bounding box center [194, 141] width 0 height 8
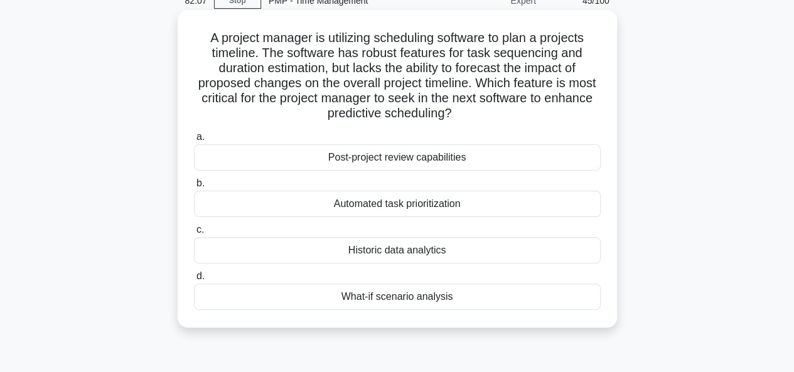
scroll to position [61, 0]
click at [386, 154] on div "Post-project review capabilities" at bounding box center [397, 157] width 407 height 26
click at [194, 141] on input "a. Post-project review capabilities" at bounding box center [194, 136] width 0 height 8
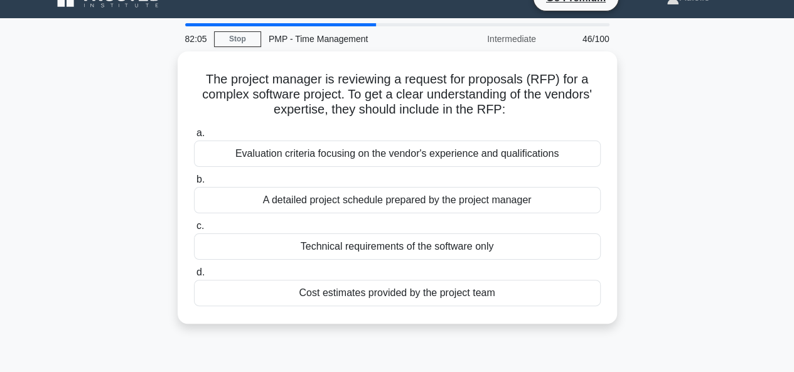
scroll to position [0, 0]
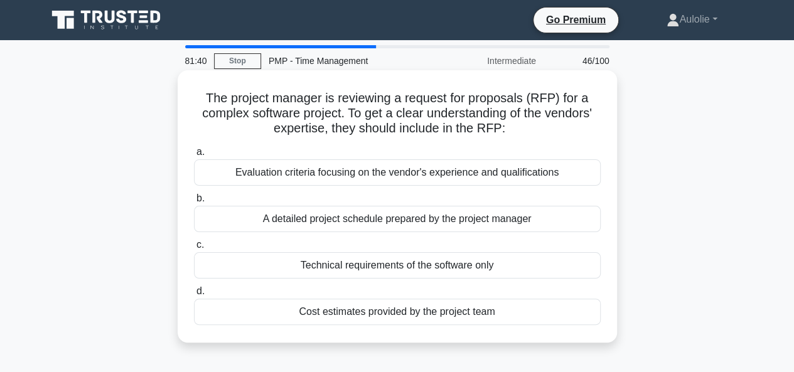
click at [368, 176] on div "Evaluation criteria focusing on the vendor's experience and qualifications" at bounding box center [397, 172] width 407 height 26
click at [194, 156] on input "a. Evaluation criteria focusing on the vendor's experience and qualifications" at bounding box center [194, 152] width 0 height 8
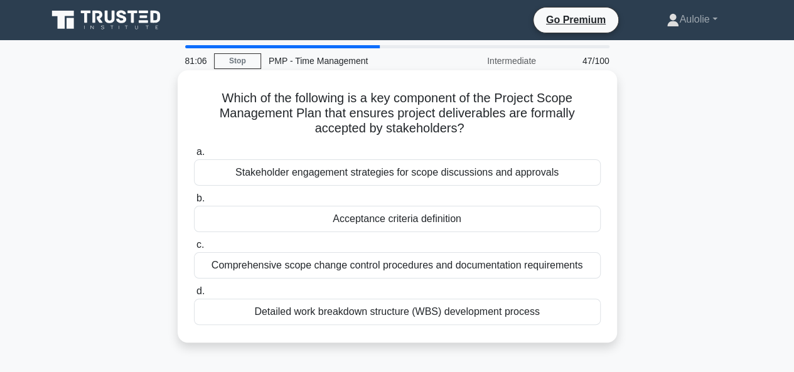
click at [485, 307] on div "Detailed work breakdown structure (WBS) development process" at bounding box center [397, 312] width 407 height 26
click at [194, 296] on input "d. Detailed work breakdown structure (WBS) development process" at bounding box center [194, 292] width 0 height 8
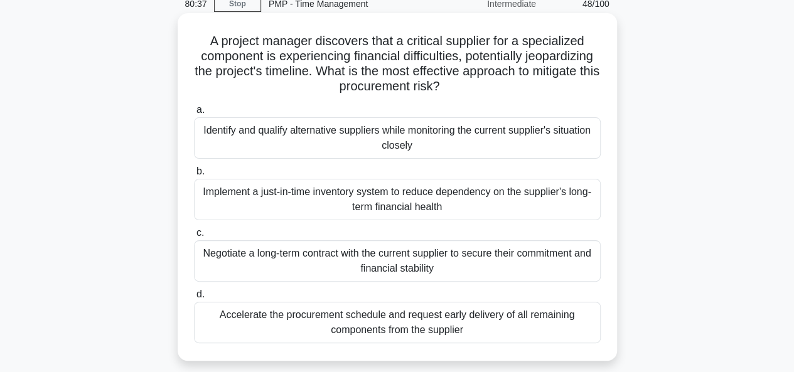
scroll to position [58, 0]
click at [437, 209] on div "Implement a just-in-time inventory system to reduce dependency on the supplier'…" at bounding box center [397, 198] width 407 height 41
click at [194, 175] on input "b. Implement a just-in-time inventory system to reduce dependency on the suppli…" at bounding box center [194, 171] width 0 height 8
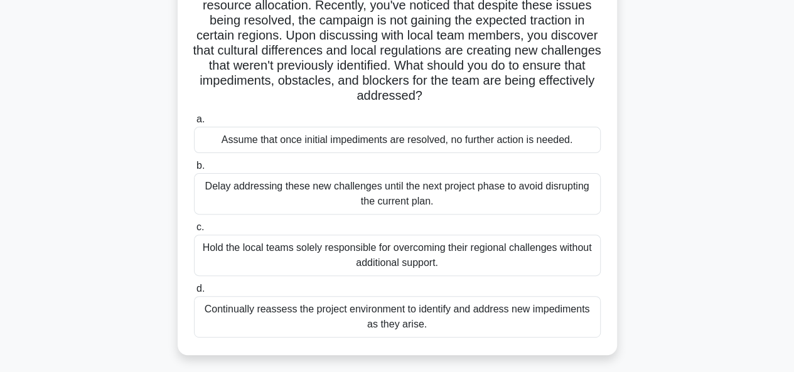
scroll to position [124, 0]
click at [525, 334] on div "Continually reassess the project environment to identify and address new impedi…" at bounding box center [397, 316] width 407 height 41
click at [194, 293] on input "d. Continually reassess the project environment to identify and address new imp…" at bounding box center [194, 288] width 0 height 8
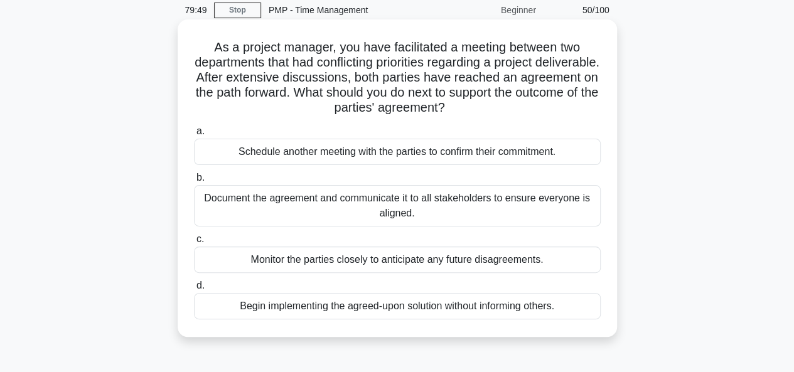
scroll to position [51, 0]
click at [367, 202] on div "Document the agreement and communicate it to all stakeholders to ensure everyon…" at bounding box center [397, 205] width 407 height 41
click at [194, 181] on input "b. Document the agreement and communicate it to all stakeholders to ensure ever…" at bounding box center [194, 177] width 0 height 8
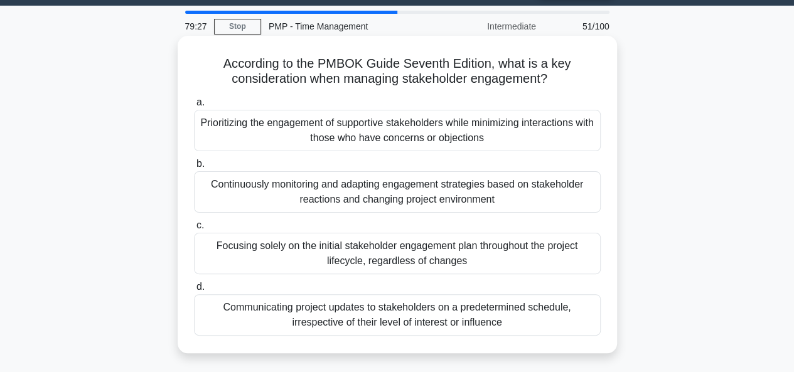
scroll to position [35, 0]
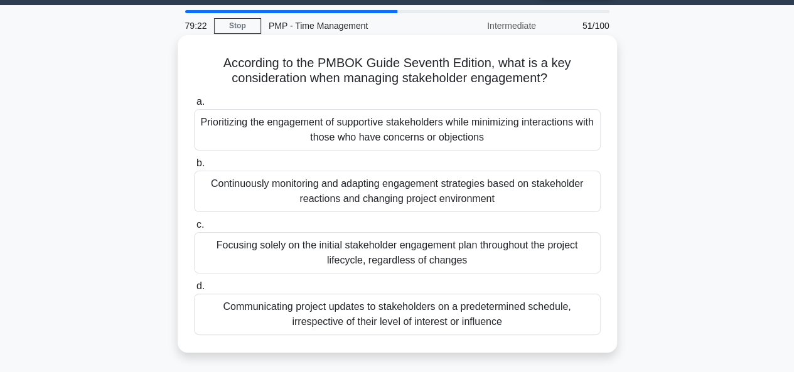
click at [457, 317] on div "Communicating project updates to stakeholders on a predetermined schedule, irre…" at bounding box center [397, 314] width 407 height 41
click at [194, 291] on input "d. Communicating project updates to stakeholders on a predetermined schedule, i…" at bounding box center [194, 287] width 0 height 8
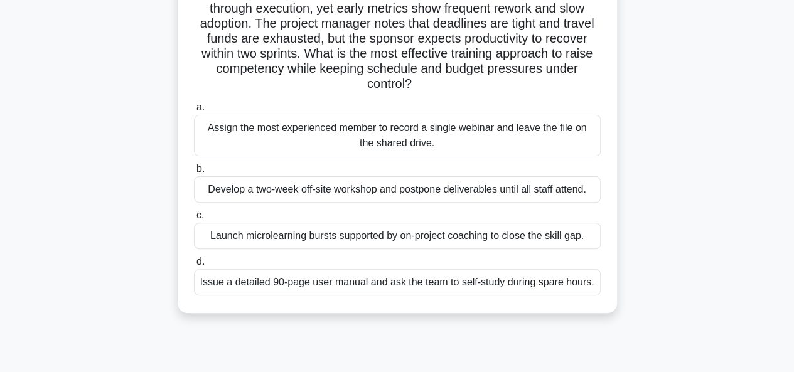
scroll to position [105, 0]
click at [414, 149] on div "Assign the most experienced member to record a single webinar and leave the fil…" at bounding box center [397, 134] width 407 height 41
click at [194, 111] on input "a. Assign the most experienced member to record a single webinar and leave the …" at bounding box center [194, 107] width 0 height 8
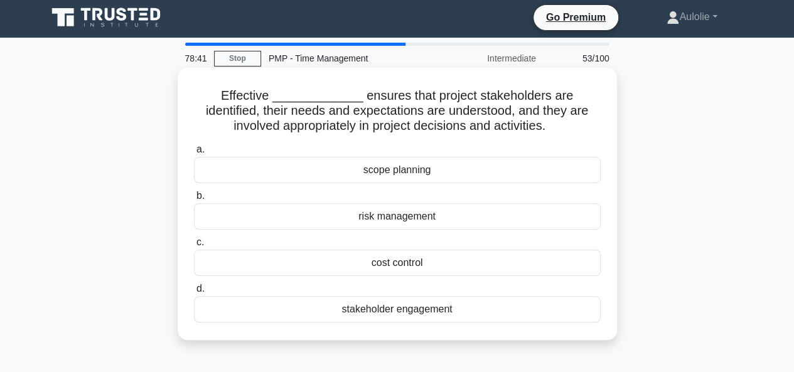
scroll to position [0, 0]
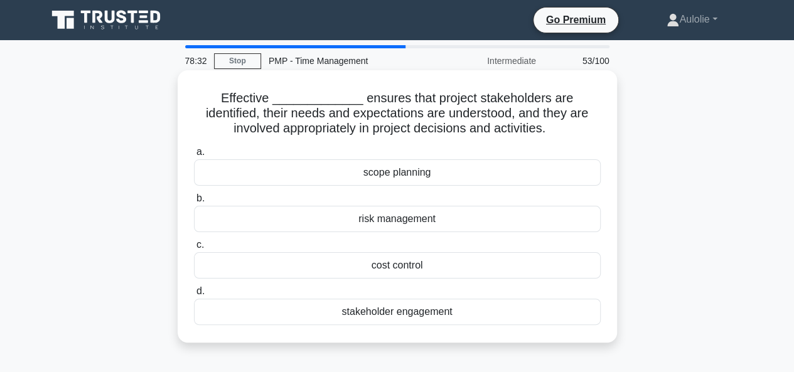
click at [432, 310] on div "stakeholder engagement" at bounding box center [397, 312] width 407 height 26
click at [194, 296] on input "d. stakeholder engagement" at bounding box center [194, 292] width 0 height 8
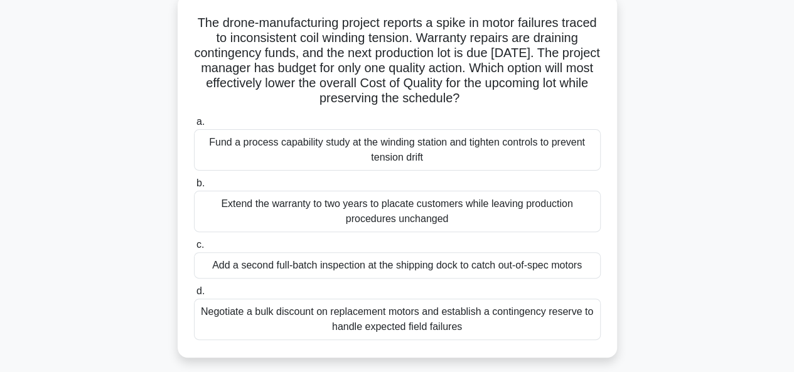
scroll to position [76, 0]
click at [343, 148] on div "Fund a process capability study at the winding station and tighten controls to …" at bounding box center [397, 149] width 407 height 41
click at [194, 126] on input "a. Fund a process capability study at the winding station and tighten controls …" at bounding box center [194, 121] width 0 height 8
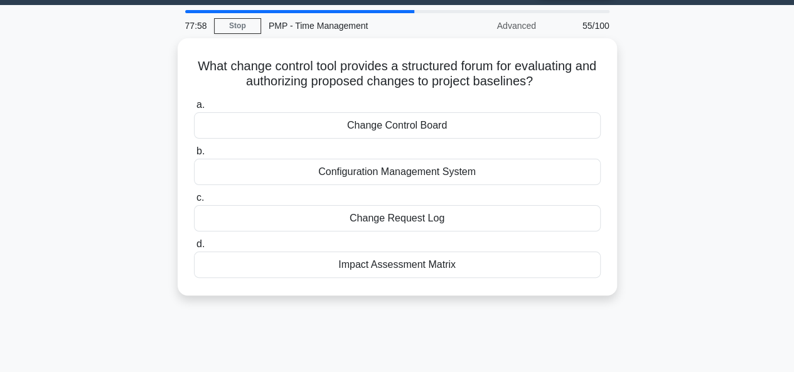
scroll to position [0, 0]
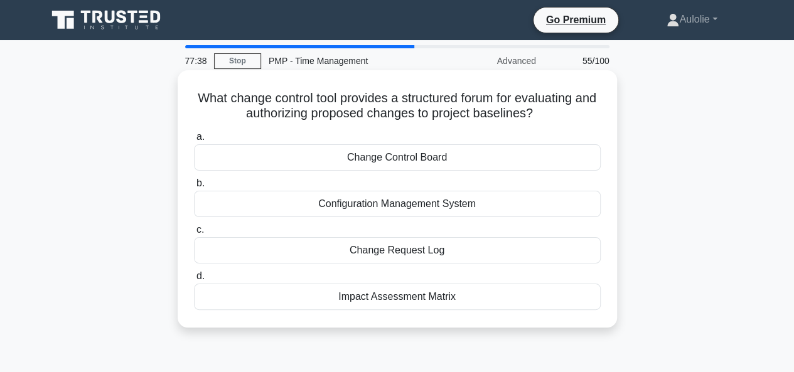
click at [480, 253] on div "Change Request Log" at bounding box center [397, 250] width 407 height 26
click at [194, 234] on input "c. Change Request Log" at bounding box center [194, 230] width 0 height 8
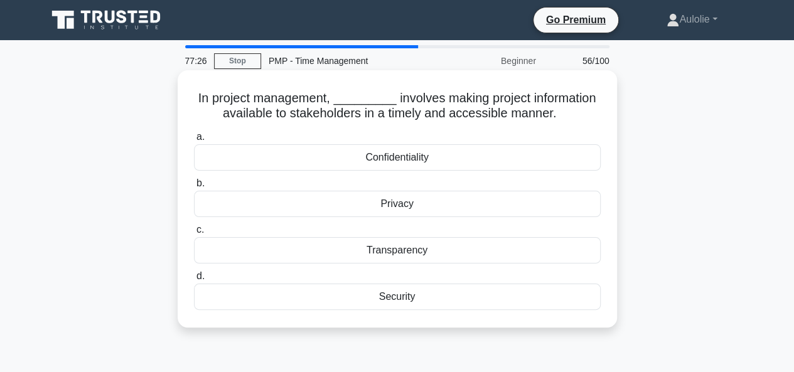
click at [425, 254] on div "Transparency" at bounding box center [397, 250] width 407 height 26
click at [194, 234] on input "c. Transparency" at bounding box center [194, 230] width 0 height 8
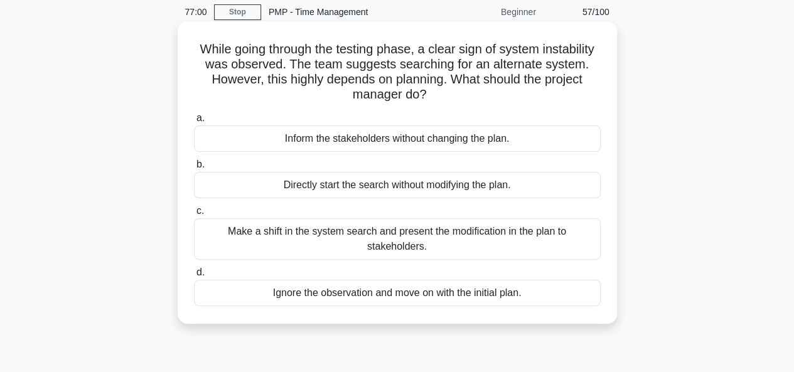
scroll to position [50, 0]
click at [392, 248] on div "Make a shift in the system search and present the modification in the plan to s…" at bounding box center [397, 238] width 407 height 41
click at [194, 215] on input "c. Make a shift in the system search and present the modification in the plan t…" at bounding box center [194, 211] width 0 height 8
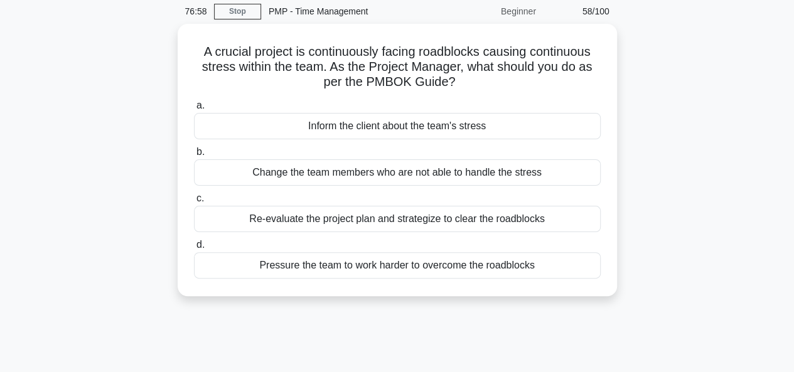
scroll to position [0, 0]
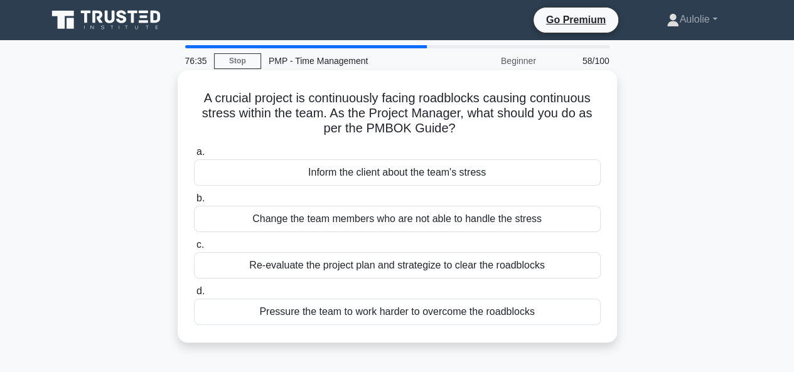
click at [374, 259] on div "Re-evaluate the project plan and strategize to clear the roadblocks" at bounding box center [397, 265] width 407 height 26
click at [194, 249] on input "c. Re-evaluate the project plan and strategize to clear the roadblocks" at bounding box center [194, 245] width 0 height 8
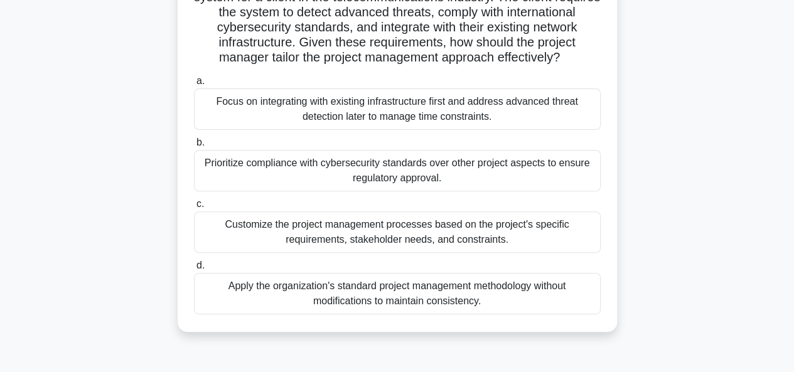
scroll to position [117, 0]
click at [402, 249] on div "Customize the project management processes based on the project's specific requ…" at bounding box center [397, 231] width 407 height 41
click at [194, 208] on input "c. Customize the project management processes based on the project's specific r…" at bounding box center [194, 204] width 0 height 8
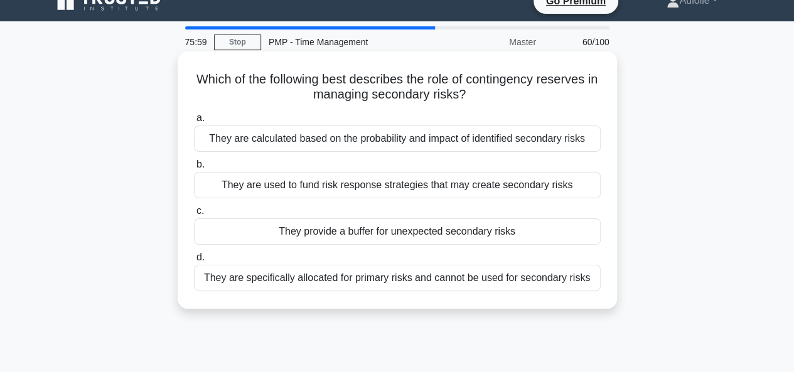
scroll to position [0, 0]
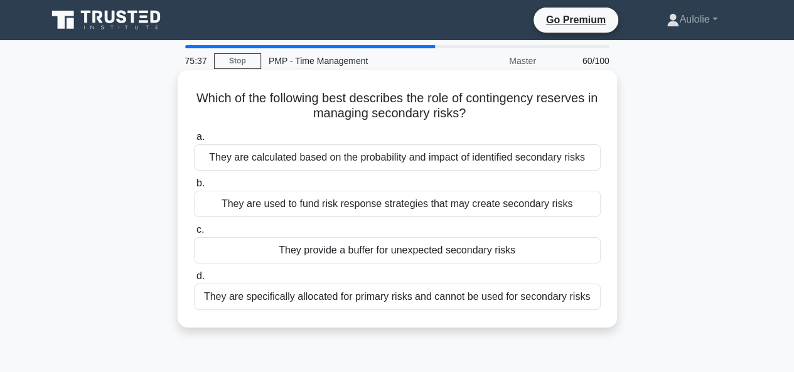
click at [439, 155] on div "They are calculated based on the probability and impact of identified secondary…" at bounding box center [397, 157] width 407 height 26
click at [194, 141] on input "a. They are calculated based on the probability and impact of identified second…" at bounding box center [194, 137] width 0 height 8
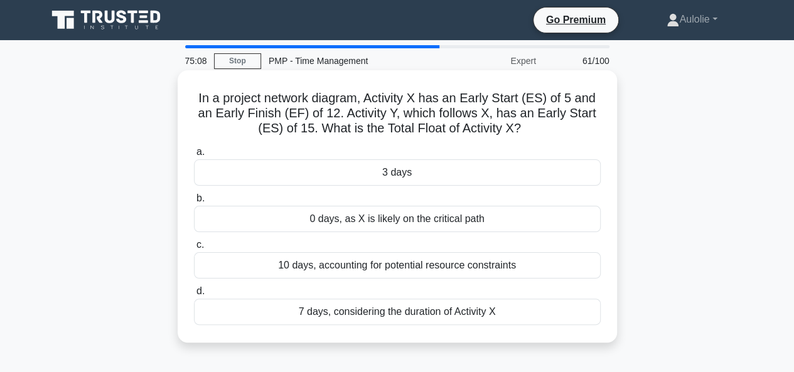
click at [483, 315] on div "7 days, considering the duration of Activity X" at bounding box center [397, 312] width 407 height 26
click at [194, 296] on input "d. 7 days, considering the duration of Activity X" at bounding box center [194, 292] width 0 height 8
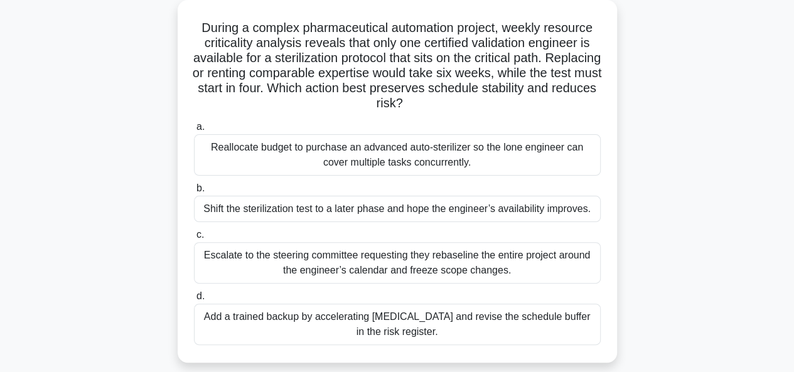
scroll to position [72, 0]
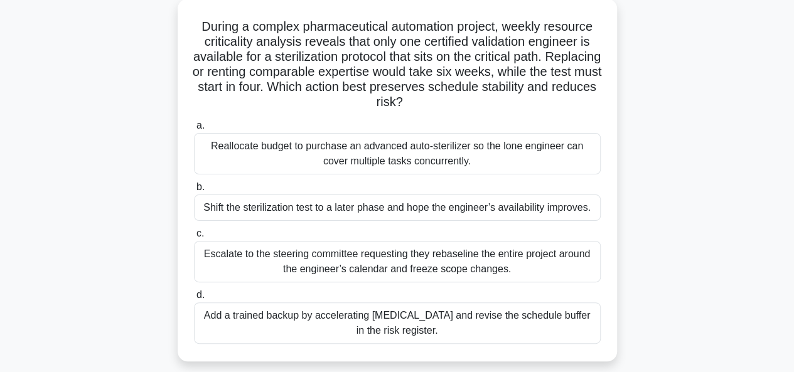
click at [426, 256] on div "Escalate to the steering committee requesting they rebaseline the entire projec…" at bounding box center [397, 261] width 407 height 41
click at [194, 238] on input "c. Escalate to the steering committee requesting they rebaseline the entire pro…" at bounding box center [194, 234] width 0 height 8
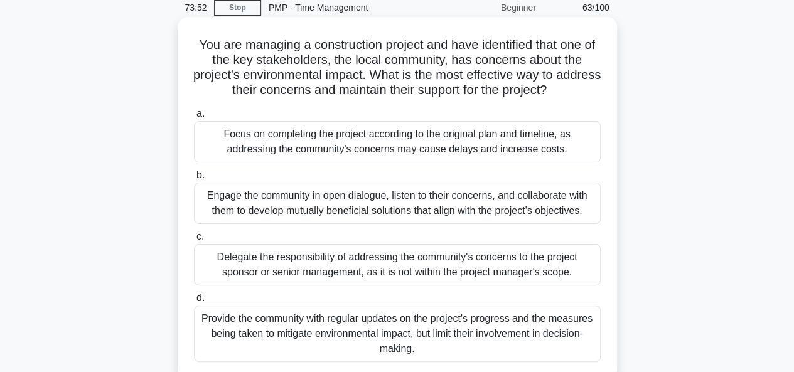
scroll to position [56, 0]
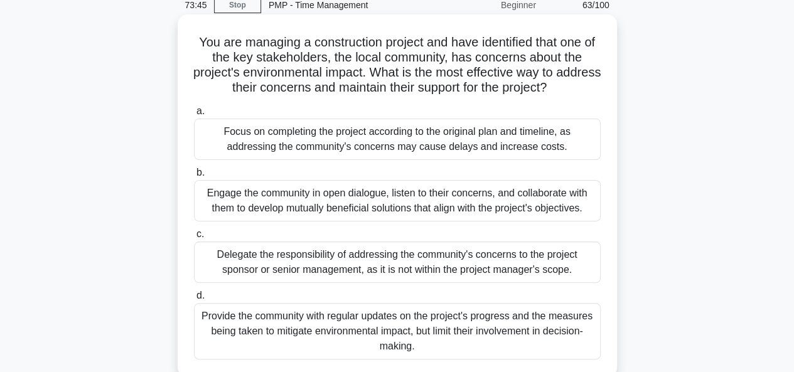
click at [441, 204] on div "Engage the community in open dialogue, listen to their concerns, and collaborat…" at bounding box center [397, 200] width 407 height 41
click at [194, 177] on input "b. Engage the community in open dialogue, listen to their concerns, and collabo…" at bounding box center [194, 173] width 0 height 8
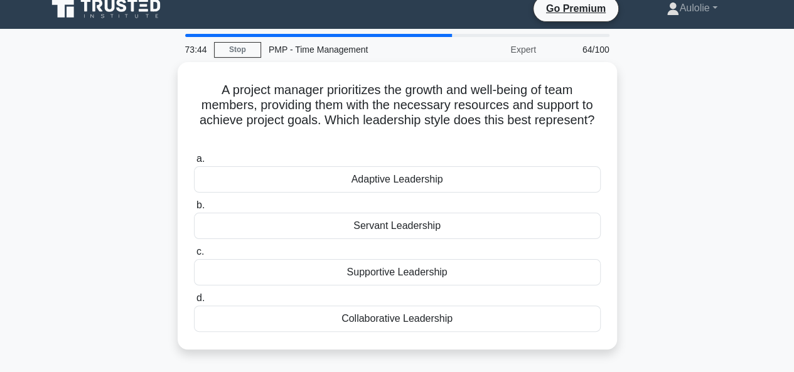
scroll to position [0, 0]
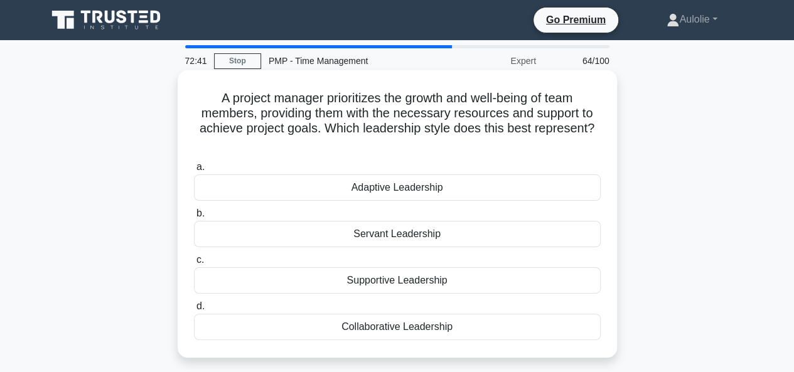
click at [407, 279] on div "Supportive Leadership" at bounding box center [397, 280] width 407 height 26
click at [194, 264] on input "c. Supportive Leadership" at bounding box center [194, 260] width 0 height 8
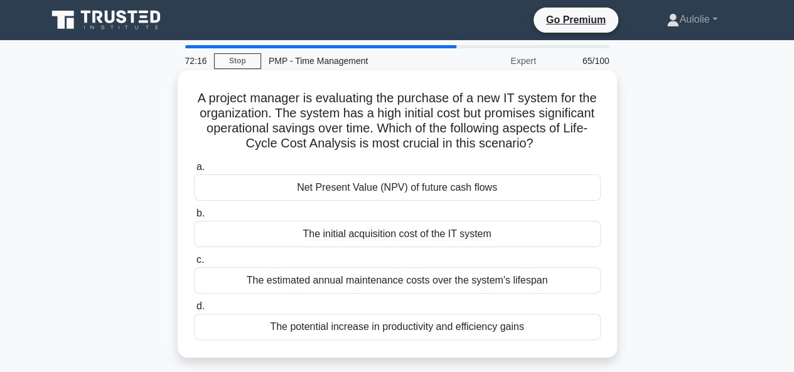
click at [461, 188] on div "Net Present Value (NPV) of future cash flows" at bounding box center [397, 188] width 407 height 26
click at [194, 171] on input "a. Net Present Value (NPV) of future cash flows" at bounding box center [194, 167] width 0 height 8
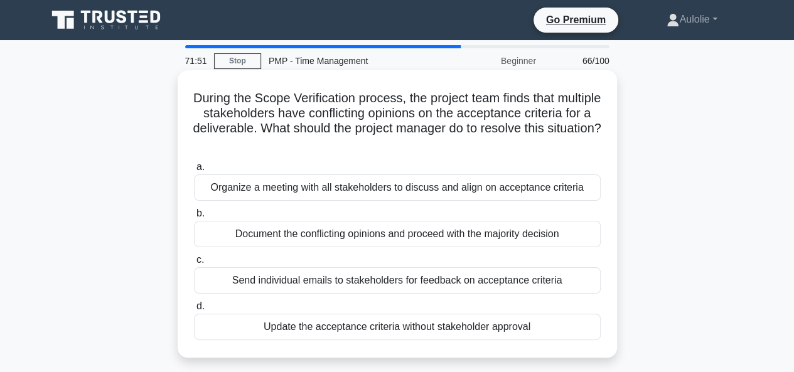
click at [427, 191] on div "Organize a meeting with all stakeholders to discuss and align on acceptance cri…" at bounding box center [397, 188] width 407 height 26
click at [194, 171] on input "a. Organize a meeting with all stakeholders to discuss and align on acceptance …" at bounding box center [194, 167] width 0 height 8
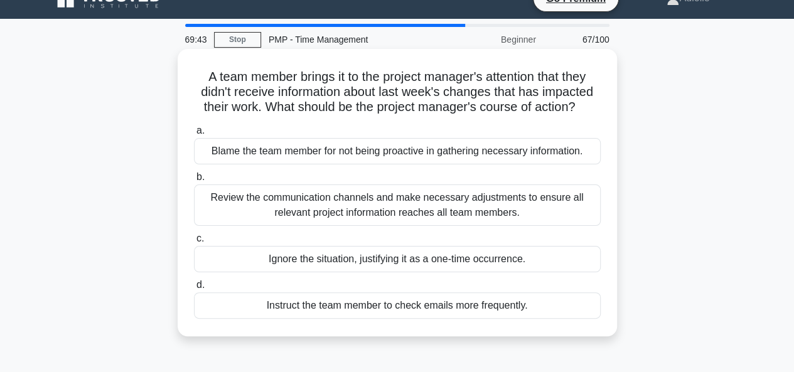
scroll to position [22, 0]
click at [419, 205] on div "Review the communication channels and make necessary adjustments to ensure all …" at bounding box center [397, 204] width 407 height 41
click at [194, 181] on input "b. Review the communication channels and make necessary adjustments to ensure a…" at bounding box center [194, 177] width 0 height 8
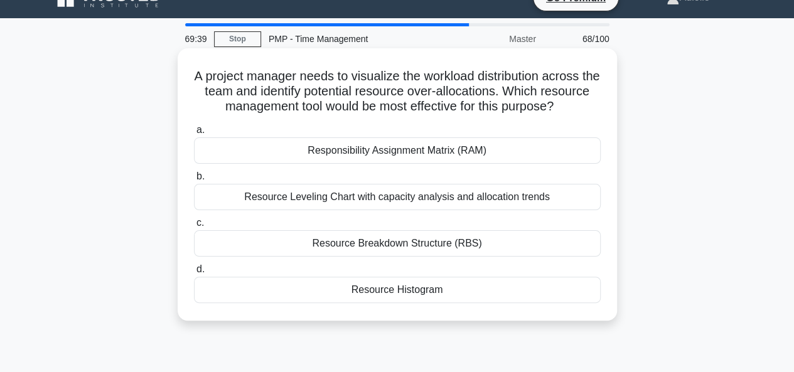
scroll to position [0, 0]
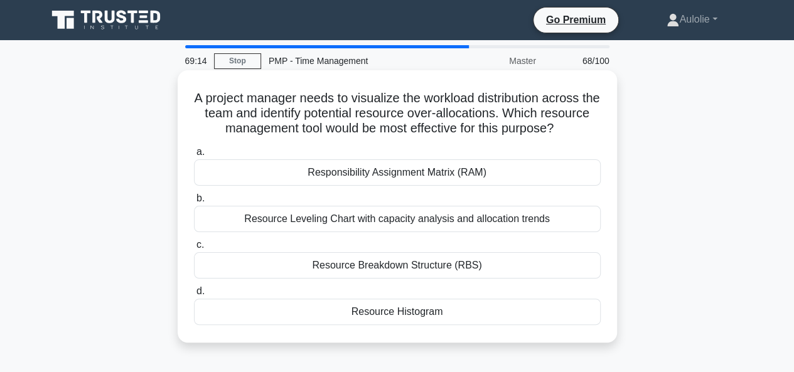
click at [470, 231] on div "Resource Leveling Chart with capacity analysis and allocation trends" at bounding box center [397, 219] width 407 height 26
click at [194, 203] on input "b. Resource Leveling Chart with capacity analysis and allocation trends" at bounding box center [194, 199] width 0 height 8
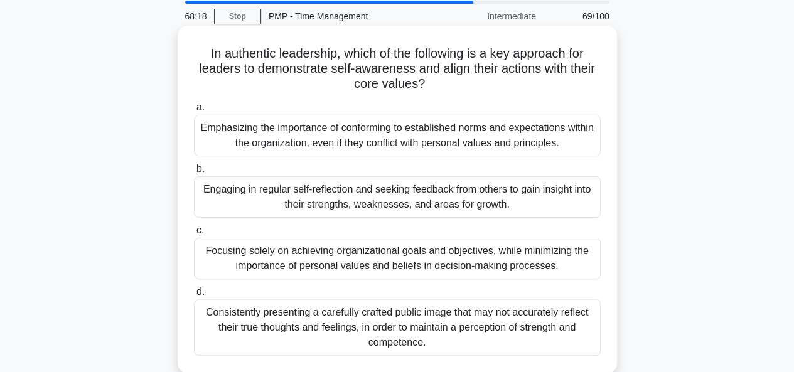
scroll to position [45, 0]
click at [315, 204] on div "Engaging in regular self-reflection and seeking feedback from others to gain in…" at bounding box center [397, 196] width 407 height 41
click at [194, 173] on input "b. Engaging in regular self-reflection and seeking feedback from others to gain…" at bounding box center [194, 168] width 0 height 8
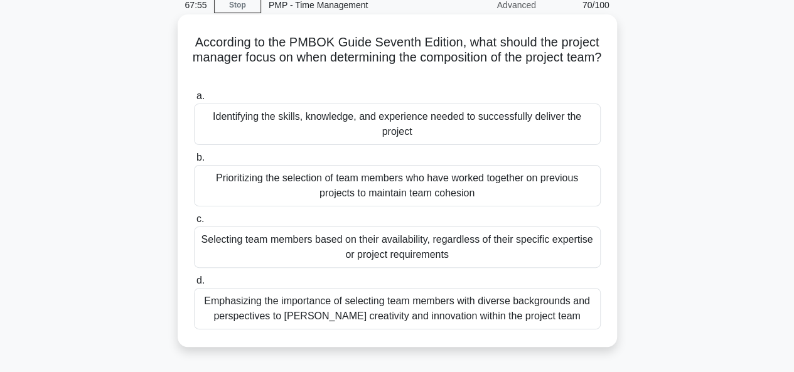
scroll to position [55, 0]
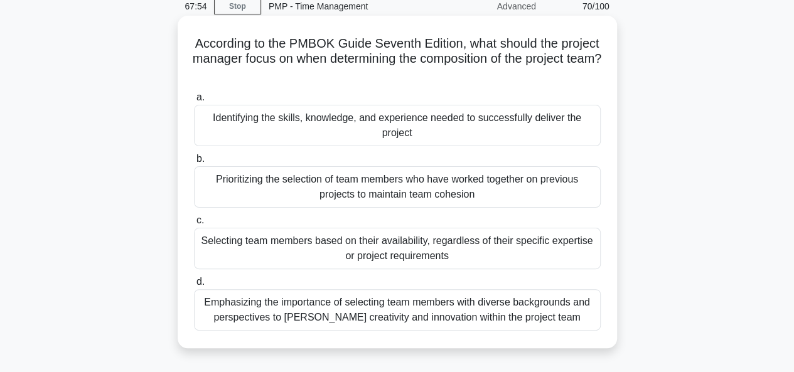
click at [408, 125] on div "Identifying the skills, knowledge, and experience needed to successfully delive…" at bounding box center [397, 125] width 407 height 41
click at [194, 102] on input "a. Identifying the skills, knowledge, and experience needed to successfully del…" at bounding box center [194, 98] width 0 height 8
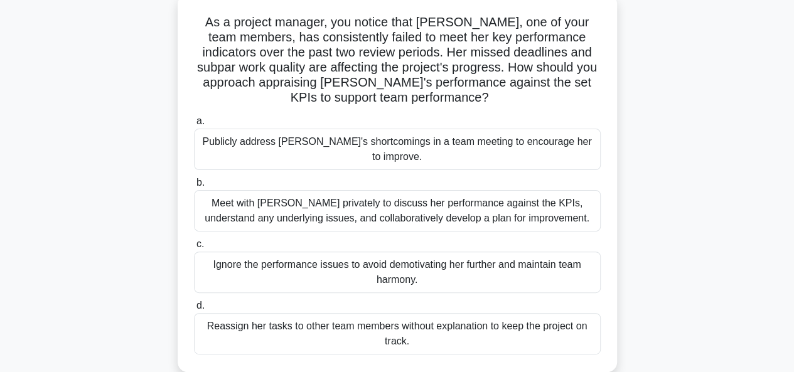
scroll to position [77, 0]
click at [314, 200] on div "Meet with Karen privately to discuss her performance against the KPIs, understa…" at bounding box center [397, 210] width 407 height 41
click at [194, 186] on input "b. Meet with Karen privately to discuss her performance against the KPIs, under…" at bounding box center [194, 182] width 0 height 8
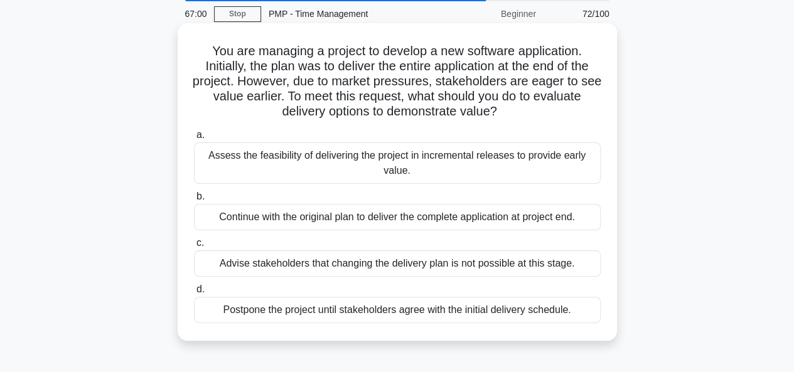
scroll to position [48, 0]
click at [296, 164] on div "Assess the feasibility of delivering the project in incremental releases to pro…" at bounding box center [397, 162] width 407 height 41
click at [194, 139] on input "a. Assess the feasibility of delivering the project in incremental releases to …" at bounding box center [194, 135] width 0 height 8
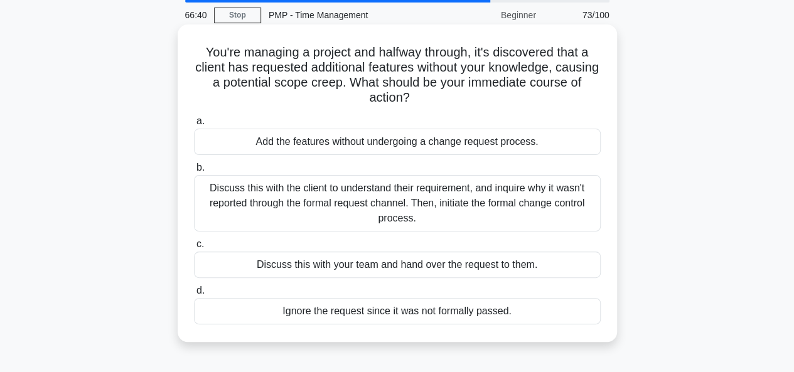
scroll to position [46, 0]
click at [477, 205] on div "Discuss this with the client to understand their requirement, and inquire why i…" at bounding box center [397, 203] width 407 height 57
click at [194, 171] on input "b. Discuss this with the client to understand their requirement, and inquire wh…" at bounding box center [194, 167] width 0 height 8
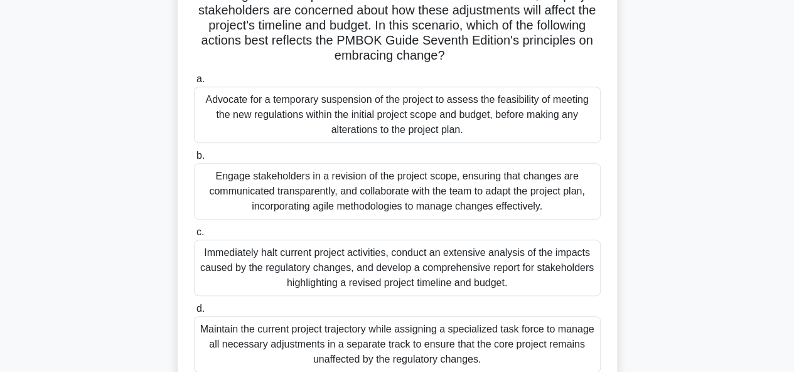
scroll to position [239, 0]
click at [352, 195] on div "Engage stakeholders in a revision of the project scope, ensuring that changes a…" at bounding box center [397, 191] width 407 height 57
click at [194, 159] on input "b. Engage stakeholders in a revision of the project scope, ensuring that change…" at bounding box center [194, 155] width 0 height 8
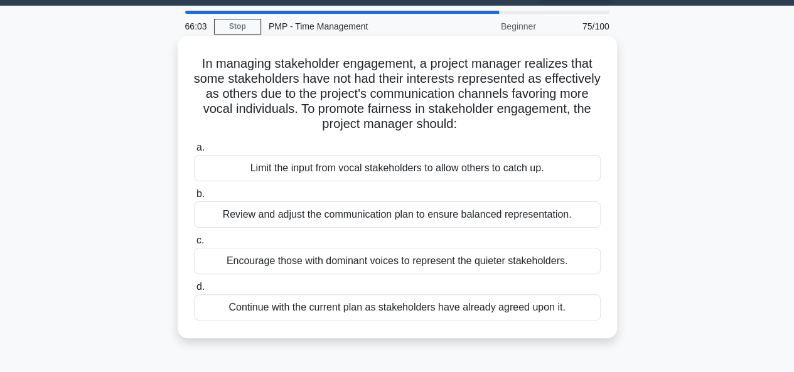
scroll to position [35, 0]
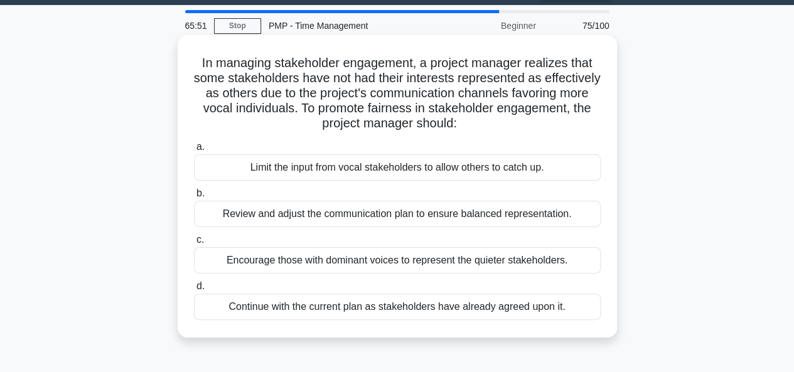
click at [514, 220] on div "Review and adjust the communication plan to ensure balanced representation." at bounding box center [397, 214] width 407 height 26
click at [194, 198] on input "b. Review and adjust the communication plan to ensure balanced representation." at bounding box center [194, 194] width 0 height 8
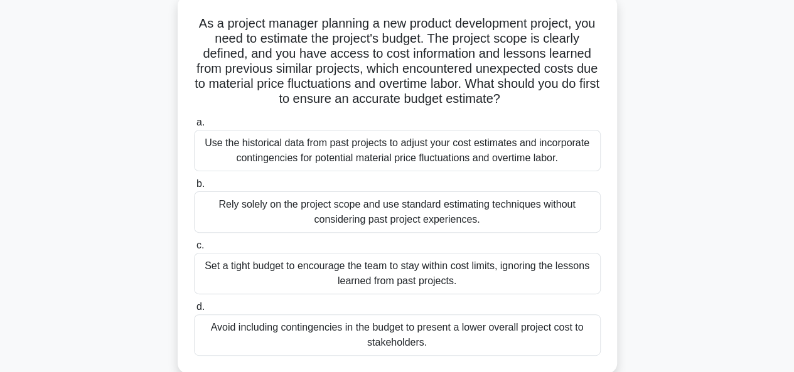
scroll to position [77, 0]
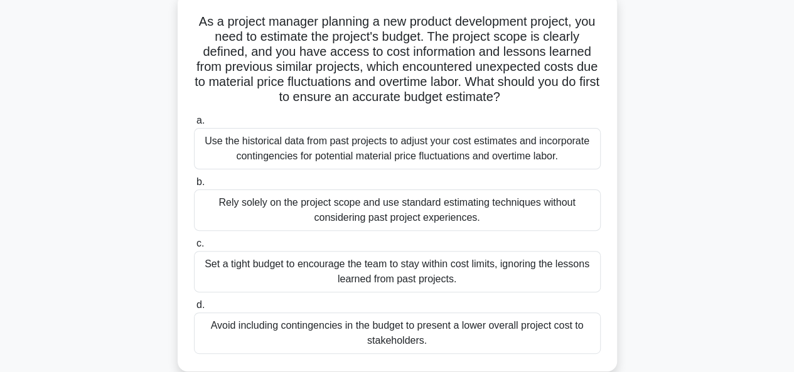
click at [405, 166] on div "Use the historical data from past projects to adjust your cost estimates and in…" at bounding box center [397, 148] width 407 height 41
click at [194, 125] on input "a. Use the historical data from past projects to adjust your cost estimates and…" at bounding box center [194, 121] width 0 height 8
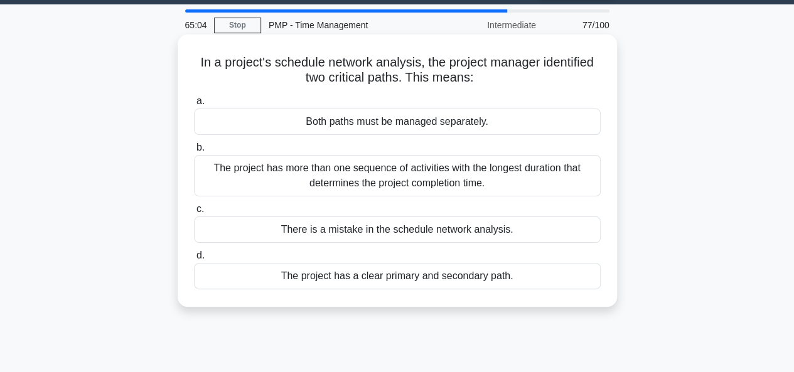
scroll to position [0, 0]
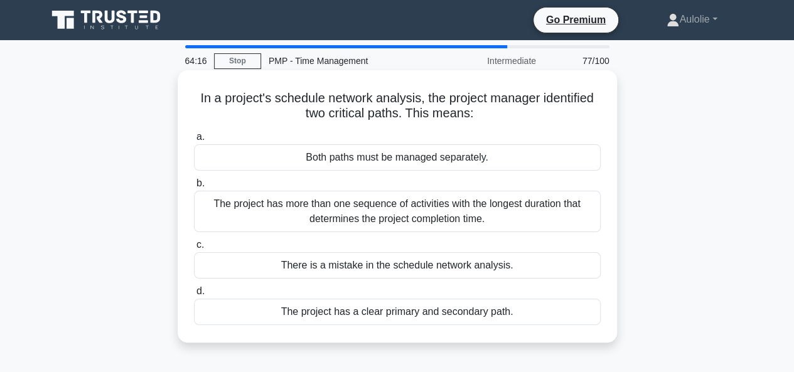
click at [415, 217] on div "The project has more than one sequence of activities with the longest duration …" at bounding box center [397, 211] width 407 height 41
click at [194, 188] on input "b. The project has more than one sequence of activities with the longest durati…" at bounding box center [194, 184] width 0 height 8
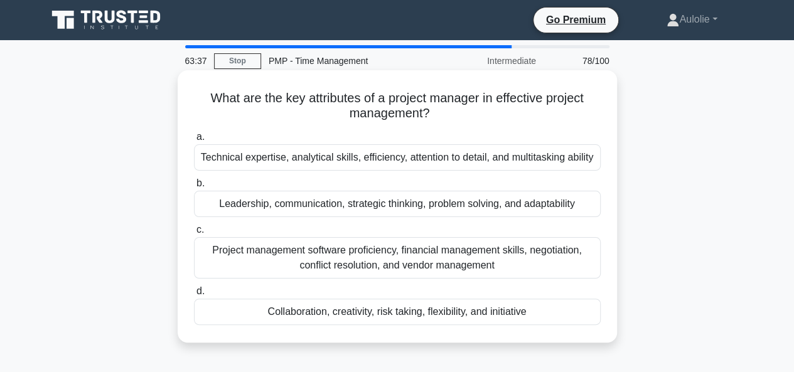
click at [414, 207] on div "Leadership, communication, strategic thinking, problem solving, and adaptability" at bounding box center [397, 204] width 407 height 26
click at [194, 188] on input "b. Leadership, communication, strategic thinking, problem solving, and adaptabi…" at bounding box center [194, 184] width 0 height 8
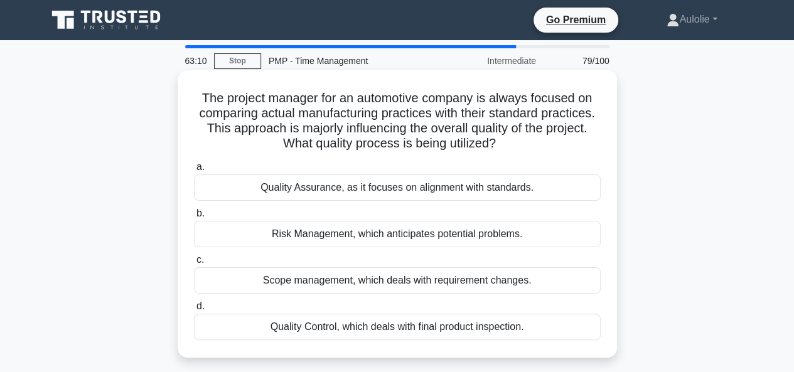
click at [345, 191] on div "Quality Assurance, as it focuses on alignment with standards." at bounding box center [397, 188] width 407 height 26
click at [194, 171] on input "a. Quality Assurance, as it focuses on alignment with standards." at bounding box center [194, 167] width 0 height 8
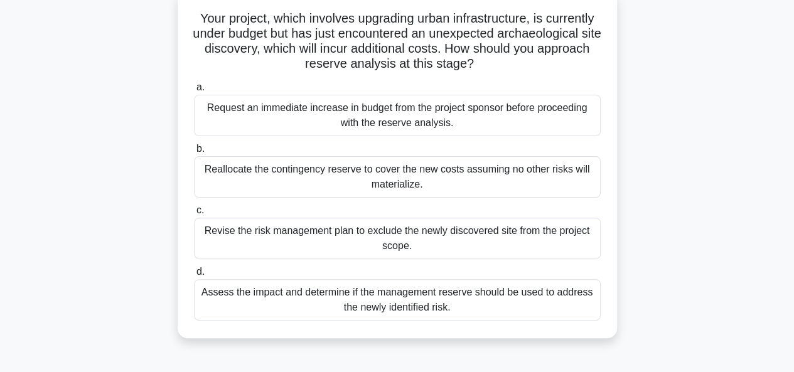
scroll to position [83, 0]
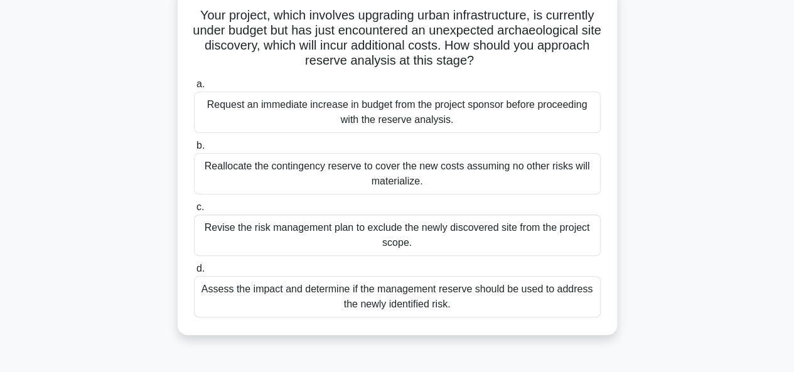
click at [415, 297] on div "Assess the impact and determine if the management reserve should be used to add…" at bounding box center [397, 296] width 407 height 41
click at [194, 273] on input "d. Assess the impact and determine if the management reserve should be used to …" at bounding box center [194, 269] width 0 height 8
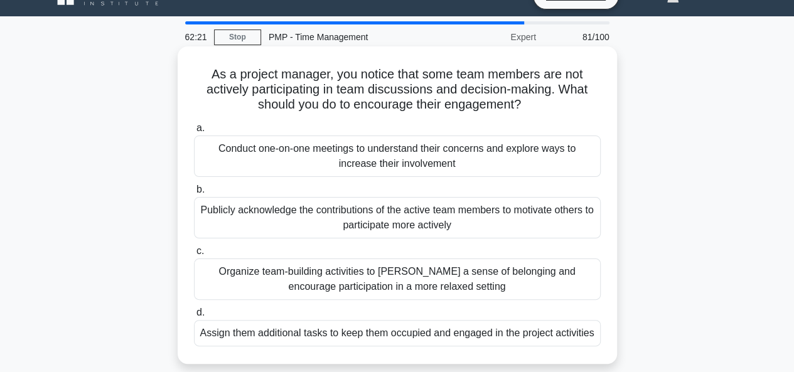
scroll to position [24, 0]
click at [319, 149] on div "Conduct one-on-one meetings to understand their concerns and explore ways to in…" at bounding box center [397, 155] width 407 height 41
click at [194, 132] on input "a. Conduct one-on-one meetings to understand their concerns and explore ways to…" at bounding box center [194, 128] width 0 height 8
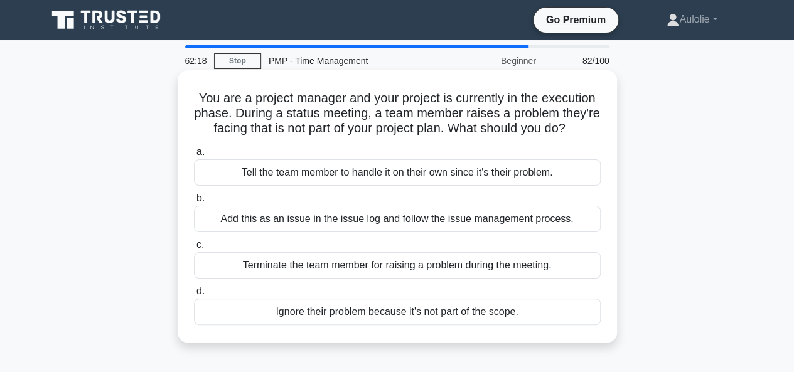
scroll to position [0, 0]
click at [265, 232] on div "Add this as an issue in the issue log and follow the issue management process." at bounding box center [397, 219] width 407 height 26
click at [194, 203] on input "b. Add this as an issue in the issue log and follow the issue management proces…" at bounding box center [194, 199] width 0 height 8
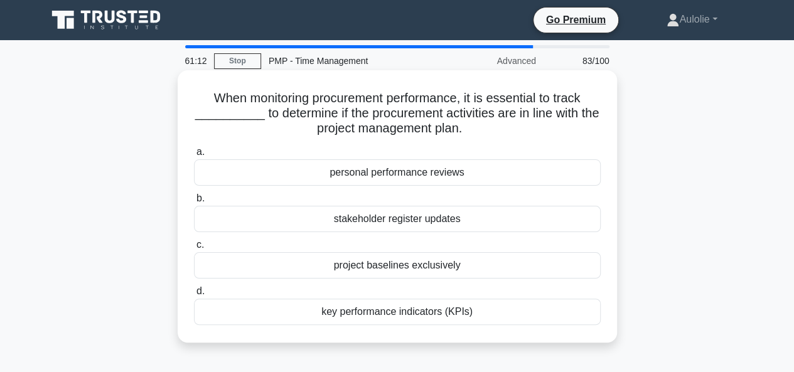
click at [392, 181] on div "personal performance reviews" at bounding box center [397, 172] width 407 height 26
click at [194, 156] on input "a. personal performance reviews" at bounding box center [194, 152] width 0 height 8
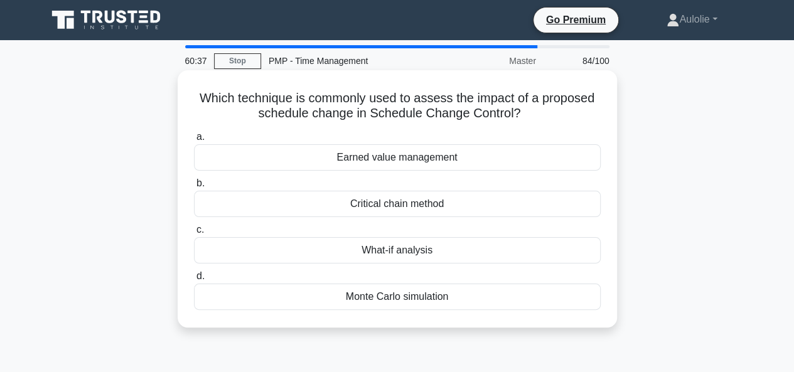
click at [428, 247] on div "What-if analysis" at bounding box center [397, 250] width 407 height 26
click at [194, 234] on input "c. What-if analysis" at bounding box center [194, 230] width 0 height 8
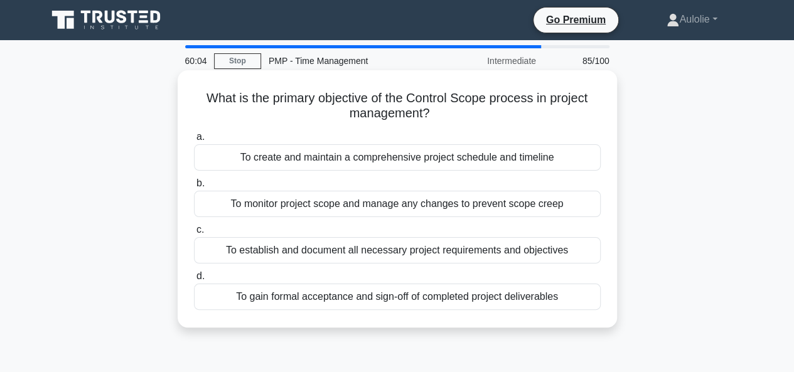
click at [456, 207] on div "To monitor project scope and manage any changes to prevent scope creep" at bounding box center [397, 204] width 407 height 26
click at [194, 188] on input "b. To monitor project scope and manage any changes to prevent scope creep" at bounding box center [194, 184] width 0 height 8
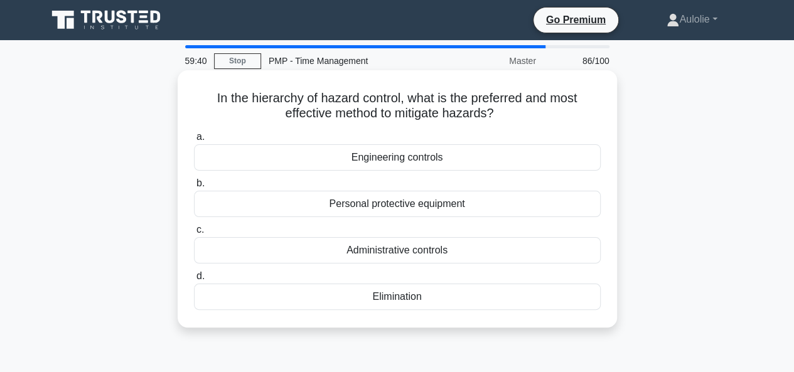
click at [404, 296] on div "Elimination" at bounding box center [397, 297] width 407 height 26
click at [194, 281] on input "d. Elimination" at bounding box center [194, 276] width 0 height 8
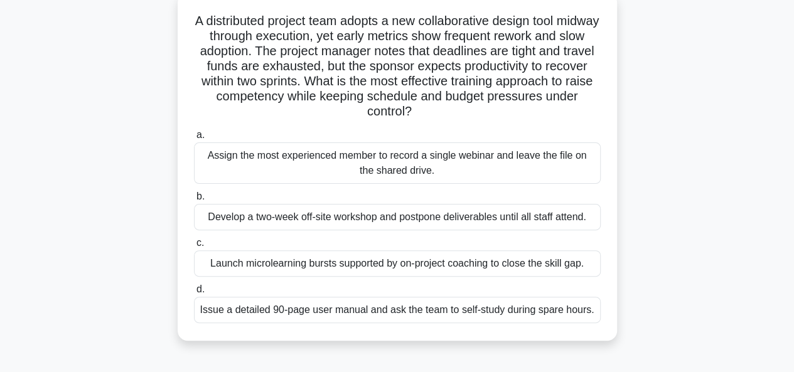
scroll to position [78, 0]
click at [423, 261] on div "Launch microlearning bursts supported by on-project coaching to close the skill…" at bounding box center [397, 263] width 407 height 26
click at [194, 247] on input "c. Launch microlearning bursts supported by on-project coaching to close the sk…" at bounding box center [194, 243] width 0 height 8
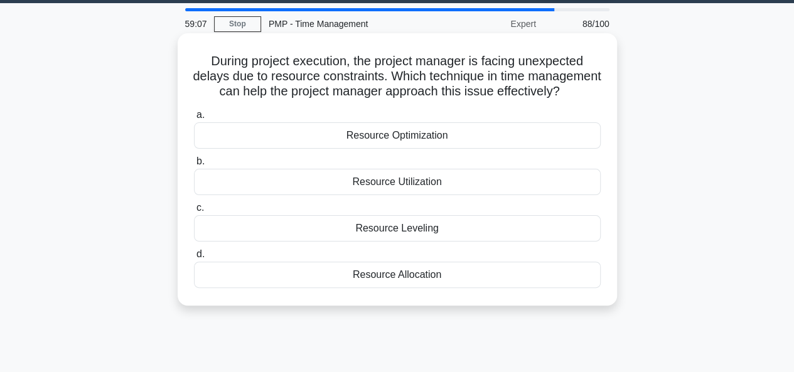
scroll to position [0, 0]
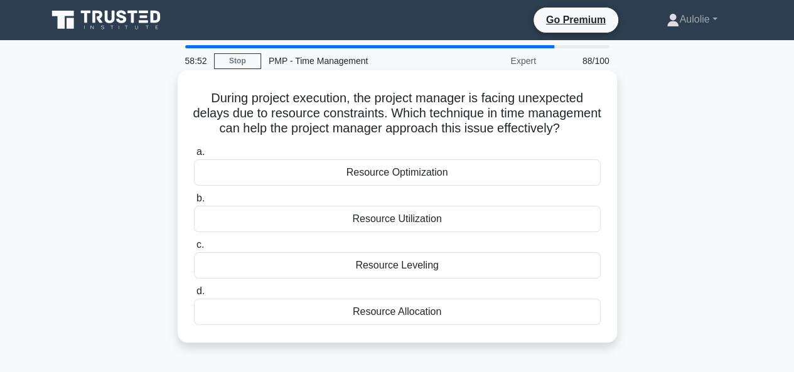
click at [421, 279] on div "Resource Leveling" at bounding box center [397, 265] width 407 height 26
click at [194, 249] on input "c. Resource Leveling" at bounding box center [194, 245] width 0 height 8
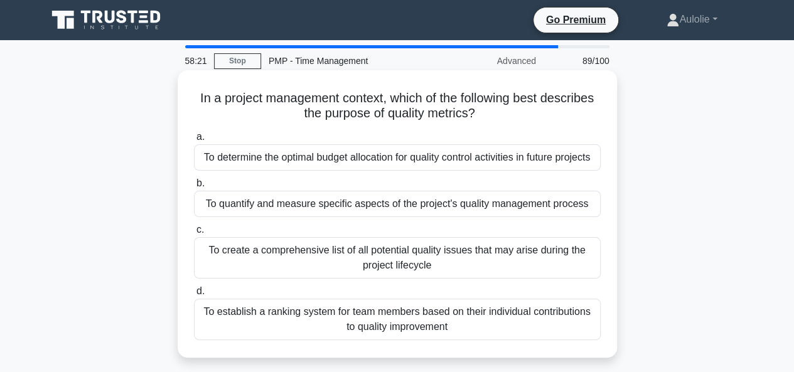
click at [482, 213] on div "To quantify and measure specific aspects of the project's quality management pr…" at bounding box center [397, 204] width 407 height 26
click at [194, 188] on input "b. To quantify and measure specific aspects of the project's quality management…" at bounding box center [194, 184] width 0 height 8
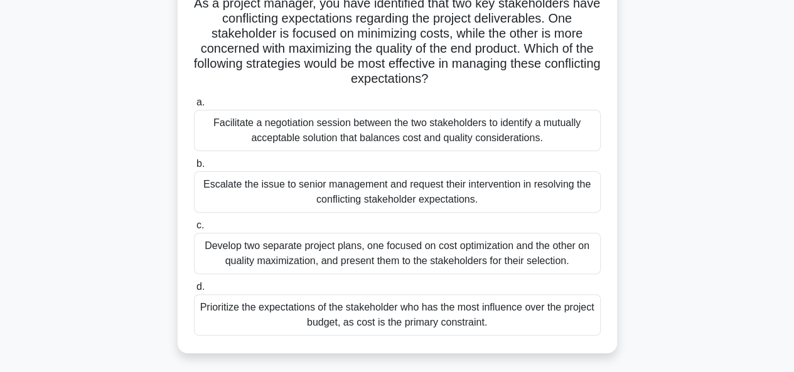
scroll to position [95, 0]
click at [466, 324] on div "Prioritize the expectations of the stakeholder who has the most influence over …" at bounding box center [397, 314] width 407 height 41
click at [194, 291] on input "d. Prioritize the expectations of the stakeholder who has the most influence ov…" at bounding box center [194, 287] width 0 height 8
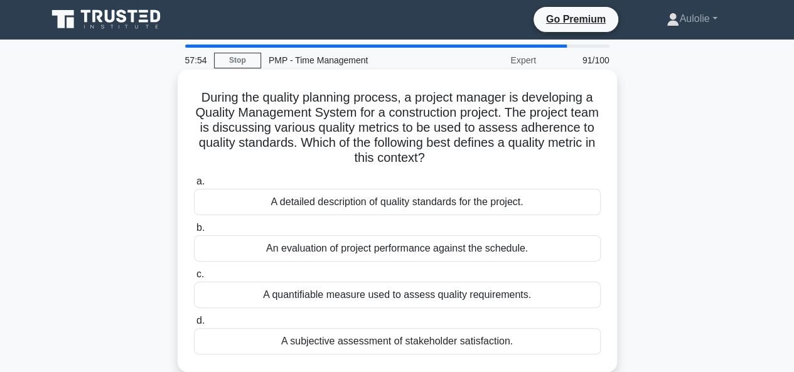
scroll to position [0, 0]
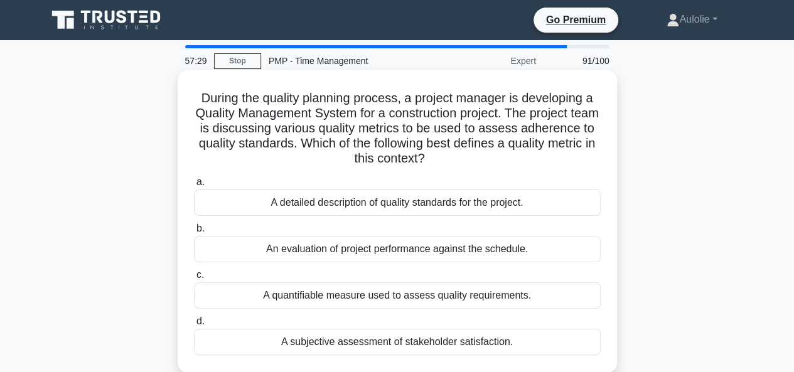
click at [423, 210] on div "A detailed description of quality standards for the project." at bounding box center [397, 203] width 407 height 26
click at [194, 186] on input "a. A detailed description of quality standards for the project." at bounding box center [194, 182] width 0 height 8
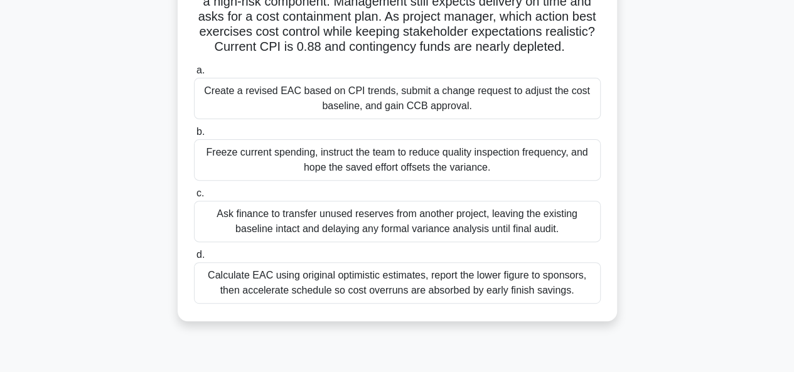
scroll to position [126, 0]
click at [460, 304] on div "Calculate EAC using original optimistic estimates, report the lower figure to s…" at bounding box center [397, 283] width 407 height 41
click at [194, 260] on input "d. Calculate EAC using original optimistic estimates, report the lower figure t…" at bounding box center [194, 256] width 0 height 8
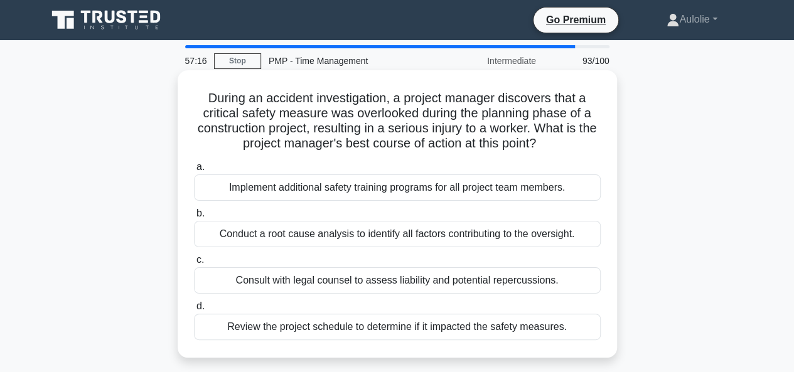
scroll to position [1, 0]
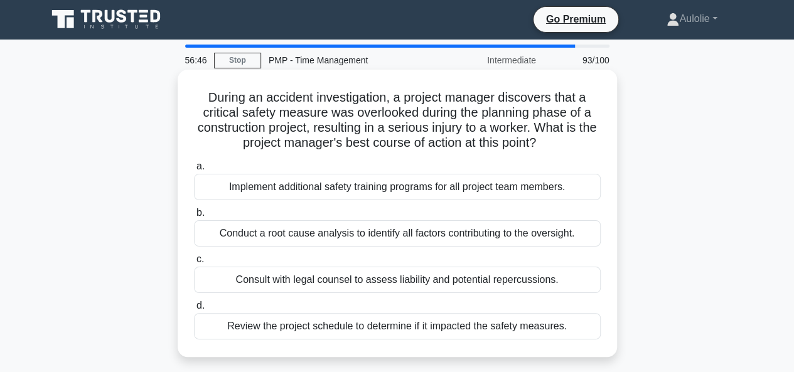
click at [407, 248] on div "a. Implement additional safety training programs for all project team members. …" at bounding box center [397, 249] width 422 height 186
click at [380, 232] on div "Conduct a root cause analysis to identify all factors contributing to the overs…" at bounding box center [397, 233] width 407 height 26
click at [194, 217] on input "b. Conduct a root cause analysis to identify all factors contributing to the ov…" at bounding box center [194, 213] width 0 height 8
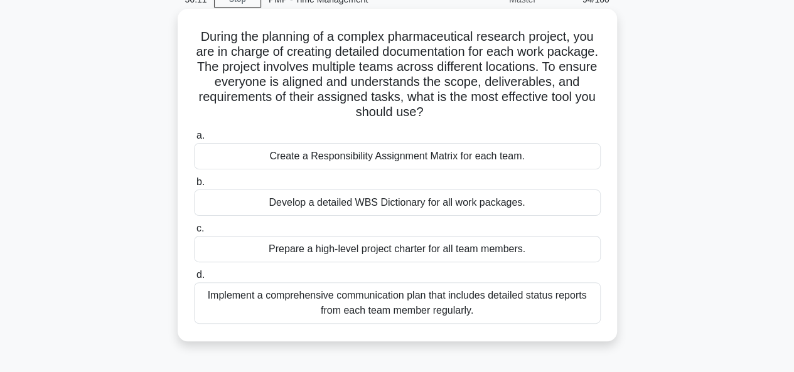
scroll to position [63, 0]
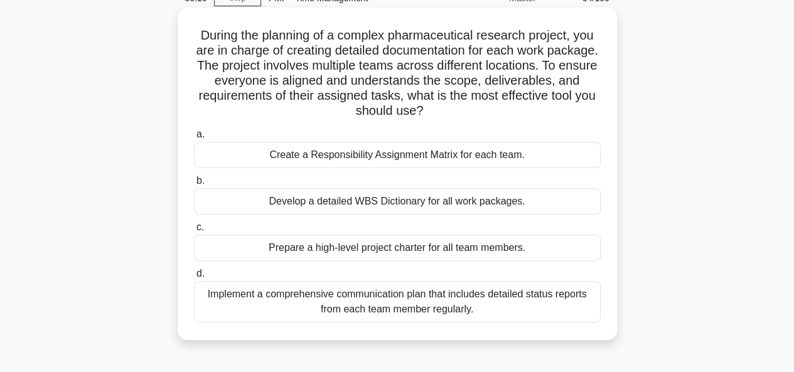
click at [413, 202] on div "Develop a detailed WBS Dictionary for all work packages." at bounding box center [397, 201] width 407 height 26
click at [194, 185] on input "b. Develop a detailed WBS Dictionary for all work packages." at bounding box center [194, 181] width 0 height 8
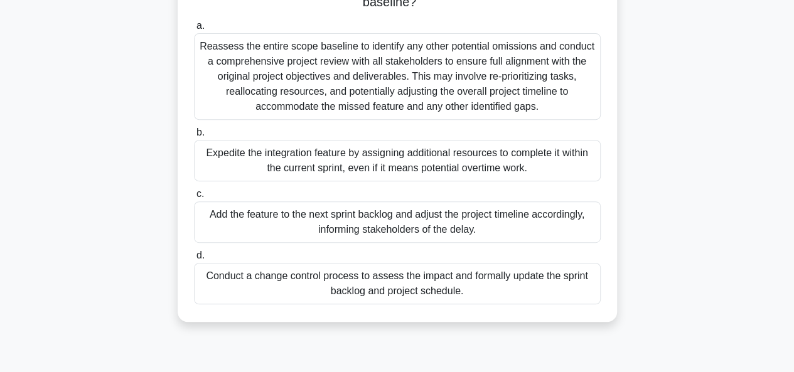
scroll to position [217, 0]
click at [409, 273] on div "Conduct a change control process to assess the impact and formally update the s…" at bounding box center [397, 282] width 407 height 41
click at [194, 259] on input "d. Conduct a change control process to assess the impact and formally update th…" at bounding box center [194, 255] width 0 height 8
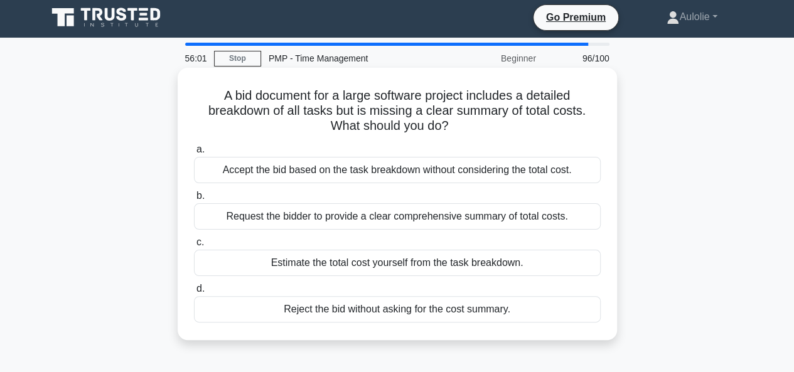
scroll to position [0, 0]
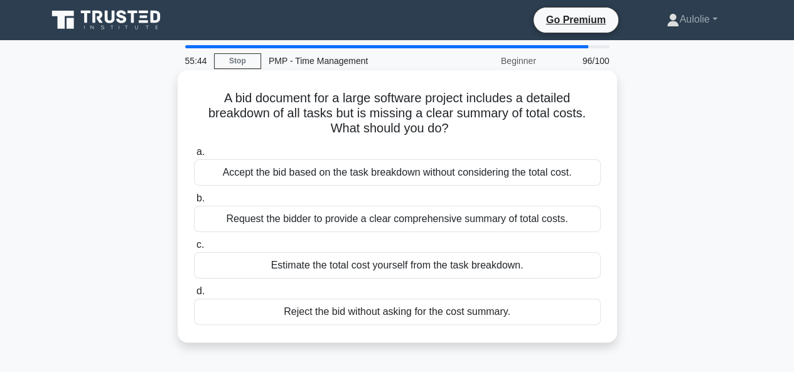
click at [399, 225] on div "Request the bidder to provide a clear comprehensive summary of total costs." at bounding box center [397, 219] width 407 height 26
click at [194, 203] on input "b. Request the bidder to provide a clear comprehensive summary of total costs." at bounding box center [194, 199] width 0 height 8
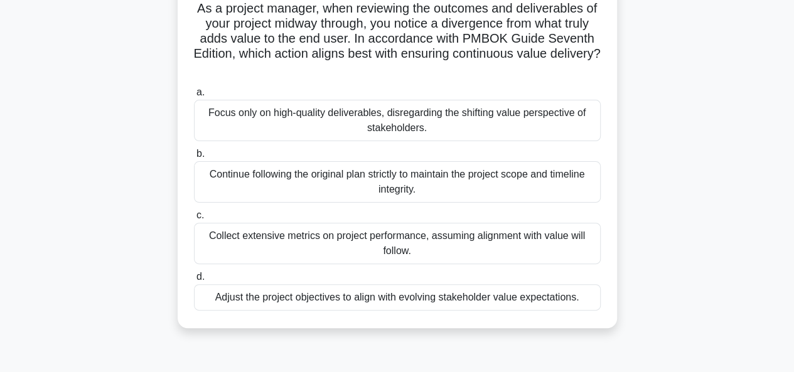
scroll to position [90, 0]
click at [432, 254] on div "Collect extensive metrics on project performance, assuming alignment with value…" at bounding box center [397, 242] width 407 height 41
click at [194, 219] on input "c. Collect extensive metrics on project performance, assuming alignment with va…" at bounding box center [194, 215] width 0 height 8
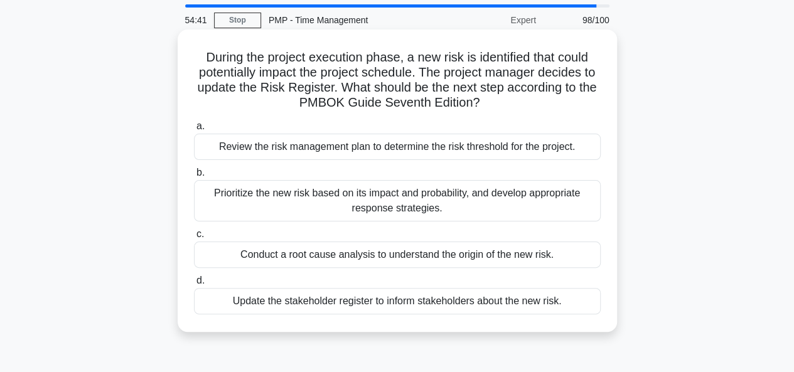
scroll to position [41, 0]
click at [409, 257] on div "Conduct a root cause analysis to understand the origin of the new risk." at bounding box center [397, 254] width 407 height 26
click at [194, 238] on input "c. Conduct a root cause analysis to understand the origin of the new risk." at bounding box center [194, 234] width 0 height 8
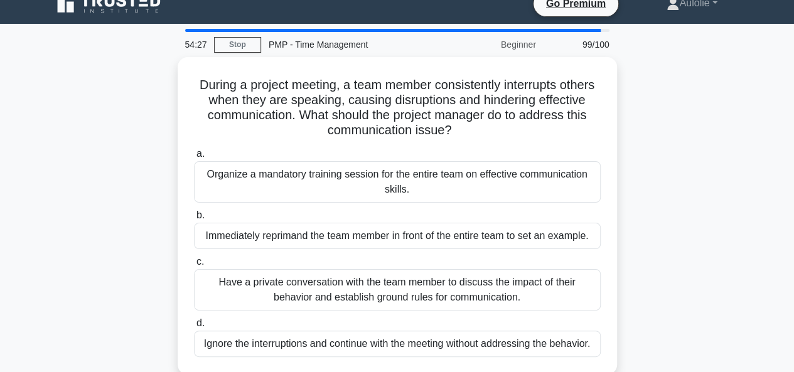
scroll to position [18, 0]
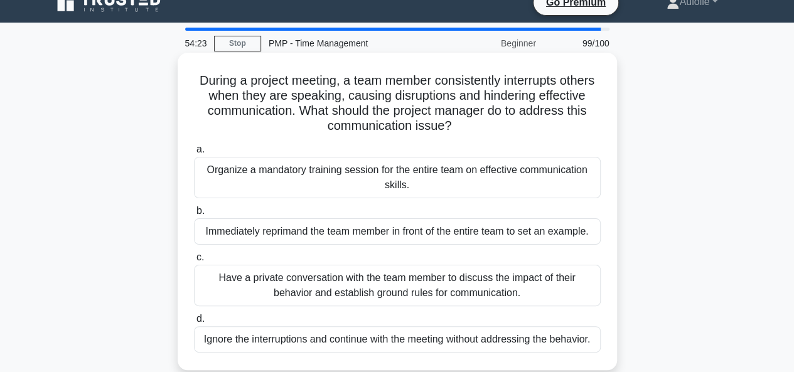
click at [362, 284] on div "Have a private conversation with the team member to discuss the impact of their…" at bounding box center [397, 285] width 407 height 41
click at [194, 262] on input "c. Have a private conversation with the team member to discuss the impact of th…" at bounding box center [194, 258] width 0 height 8
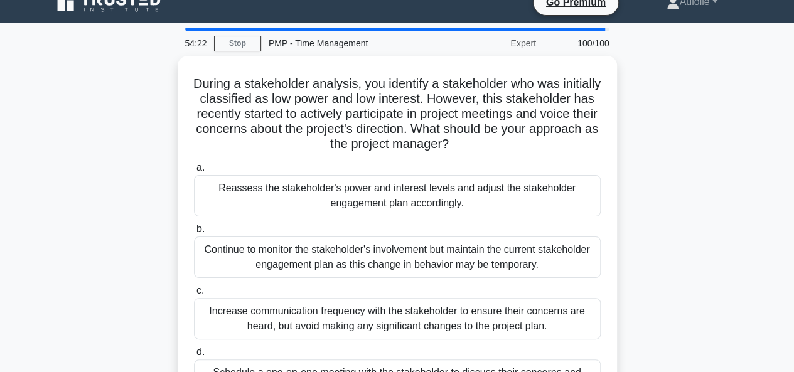
scroll to position [0, 0]
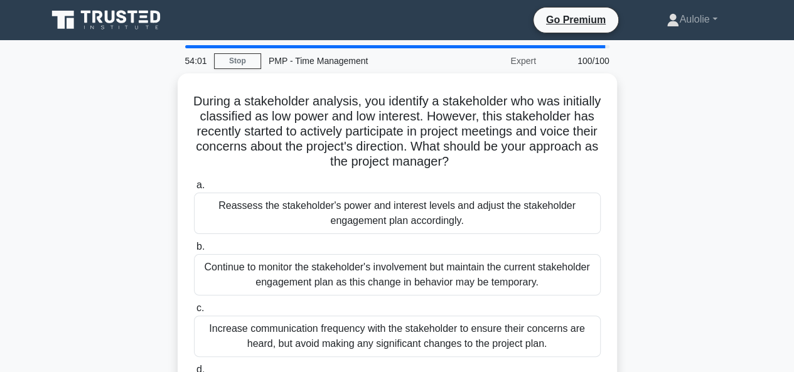
click at [362, 284] on div "Continue to monitor the stakeholder's involvement but maintain the current stak…" at bounding box center [397, 274] width 407 height 41
click at [194, 251] on input "b. Continue to monitor the stakeholder's involvement but maintain the current s…" at bounding box center [194, 247] width 0 height 8
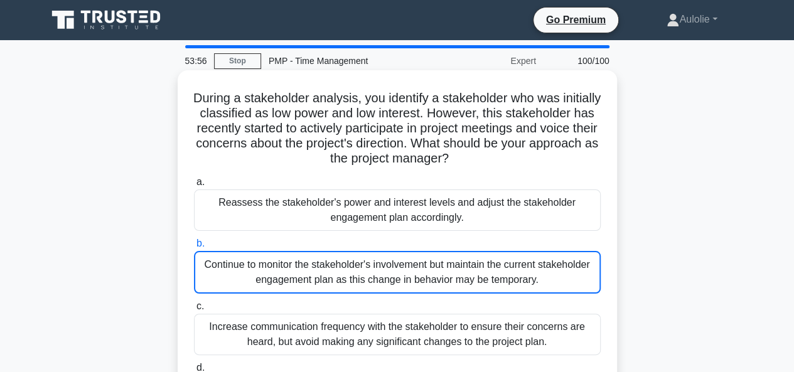
click at [341, 215] on div "Reassess the stakeholder's power and interest levels and adjust the stakeholder…" at bounding box center [397, 210] width 407 height 41
click at [194, 186] on input "a. Reassess the stakeholder's power and interest levels and adjust the stakehol…" at bounding box center [194, 182] width 0 height 8
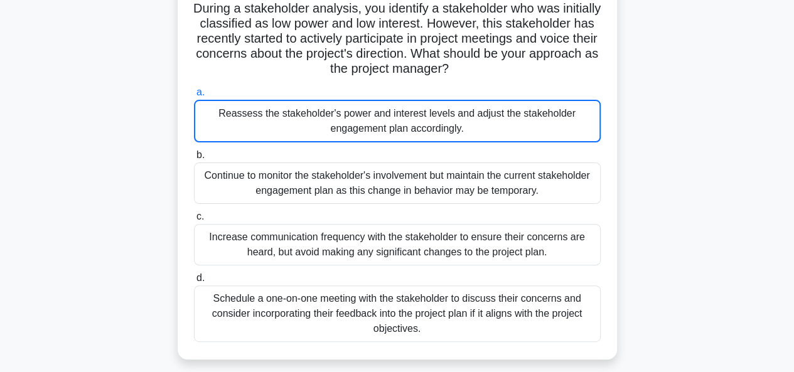
scroll to position [90, 0]
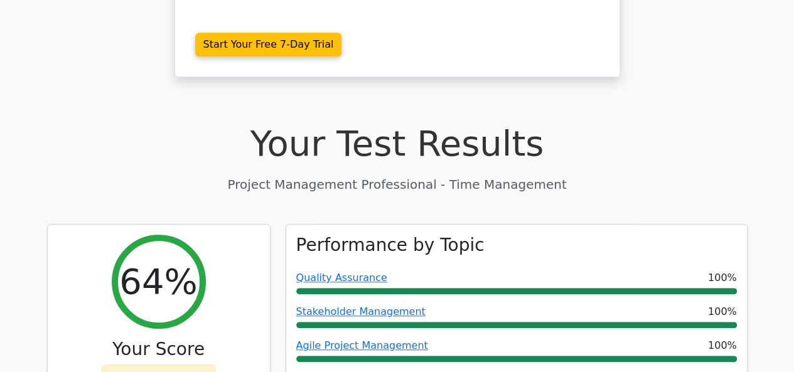
scroll to position [342, 0]
